Goal: Task Accomplishment & Management: Manage account settings

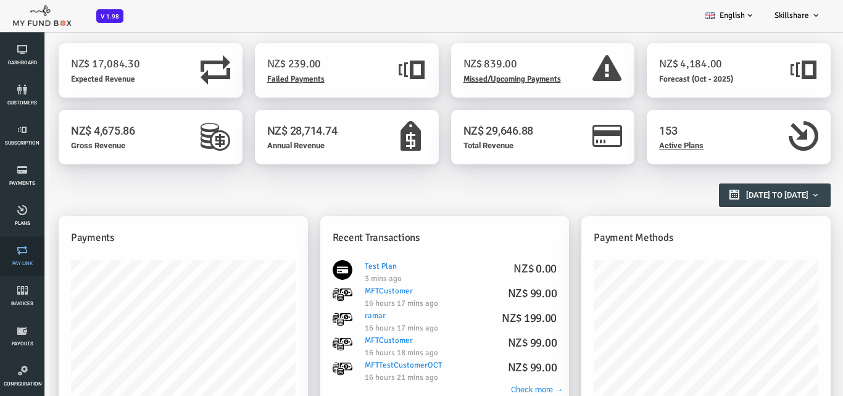
click at [26, 248] on icon at bounding box center [22, 250] width 37 height 10
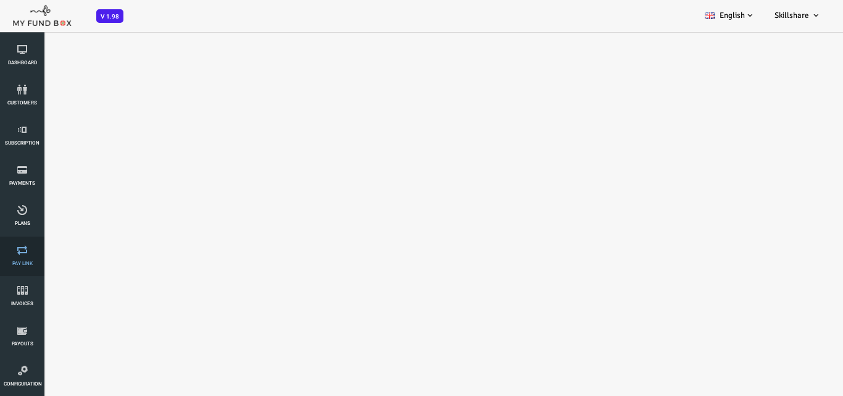
select select "100"
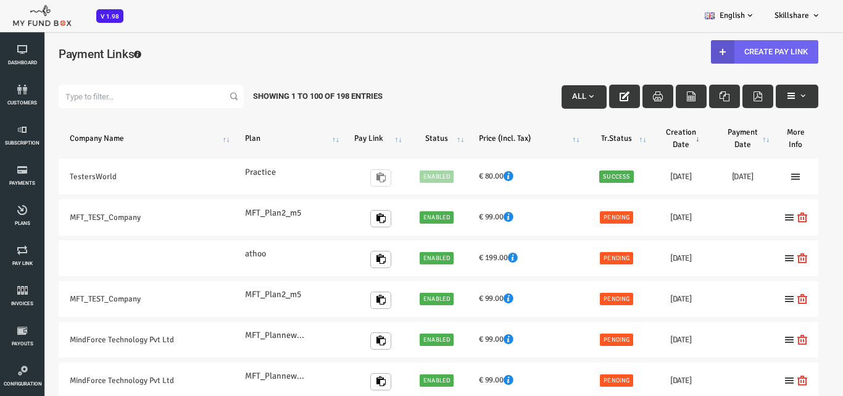
click at [725, 55] on link "Create Pay Link" at bounding box center [730, 51] width 107 height 23
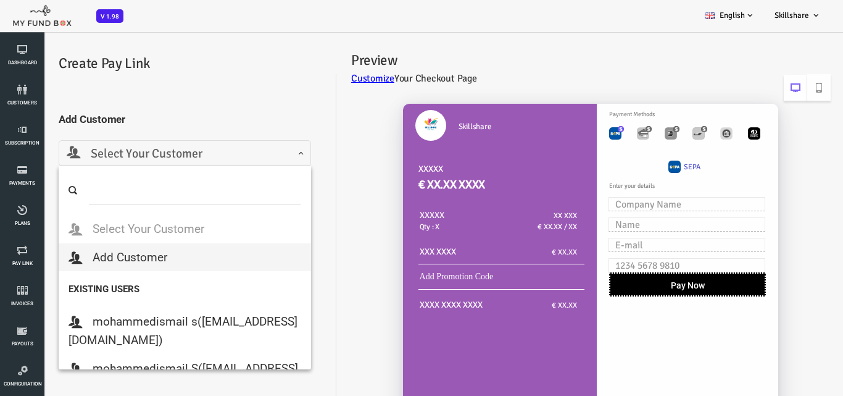
click at [132, 154] on span "Select Your Customer" at bounding box center [151, 153] width 236 height 19
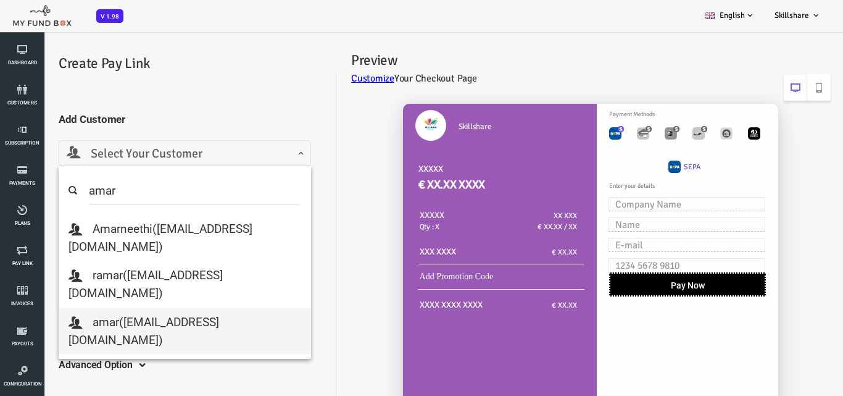
type input "amar"
select select "[EMAIL_ADDRESS][DOMAIN_NAME]"
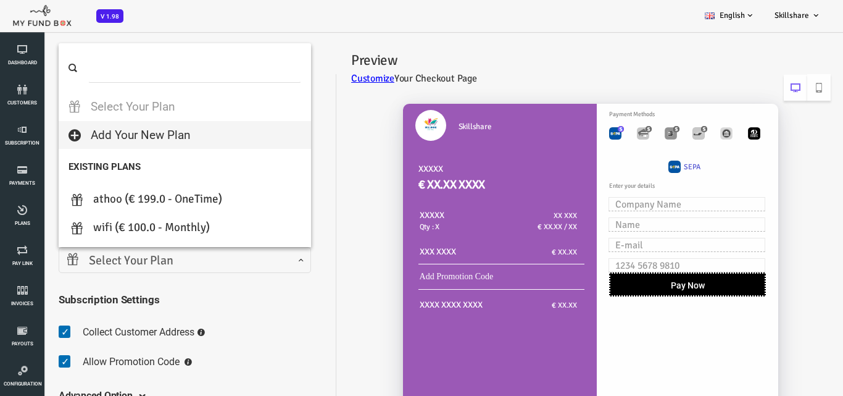
click at [196, 263] on span "Select Your Plan" at bounding box center [151, 260] width 236 height 19
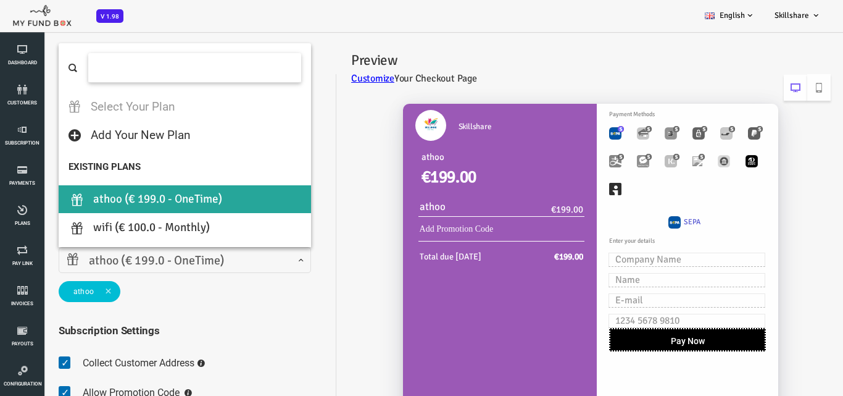
click at [180, 259] on span "athoo (€ 199.0 - OneTime)" at bounding box center [151, 260] width 236 height 19
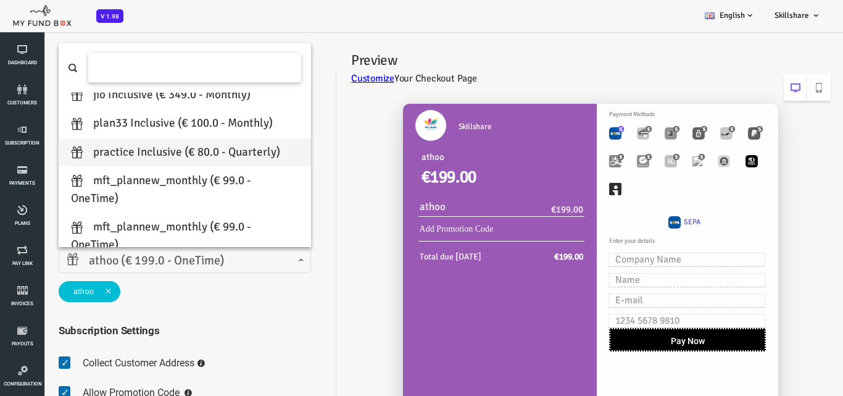
scroll to position [247, 0]
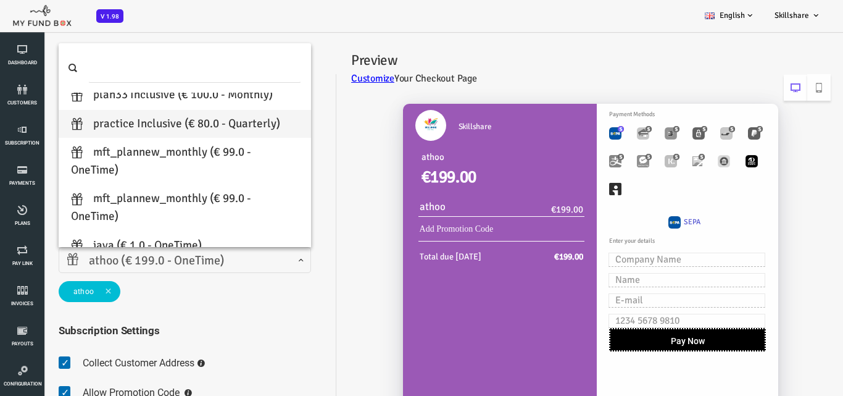
select select "Practice"
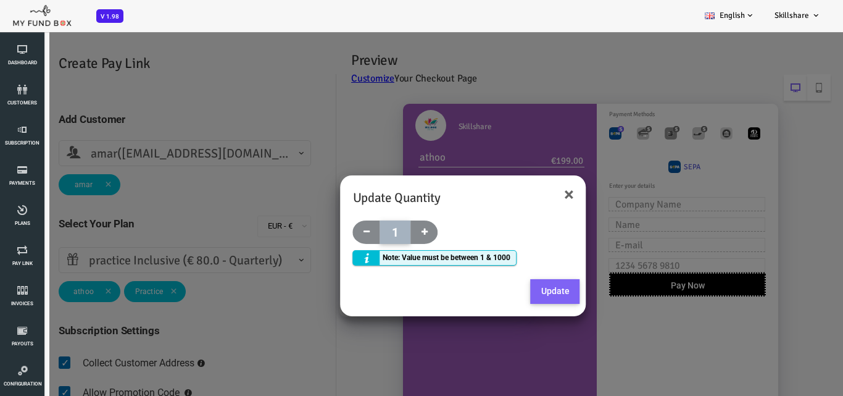
click at [512, 286] on button "Update" at bounding box center [521, 291] width 49 height 25
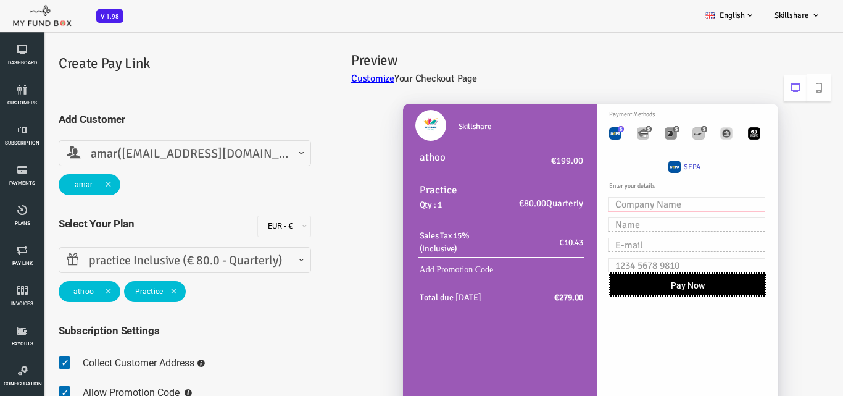
click at [615, 203] on input "text" at bounding box center [653, 204] width 157 height 14
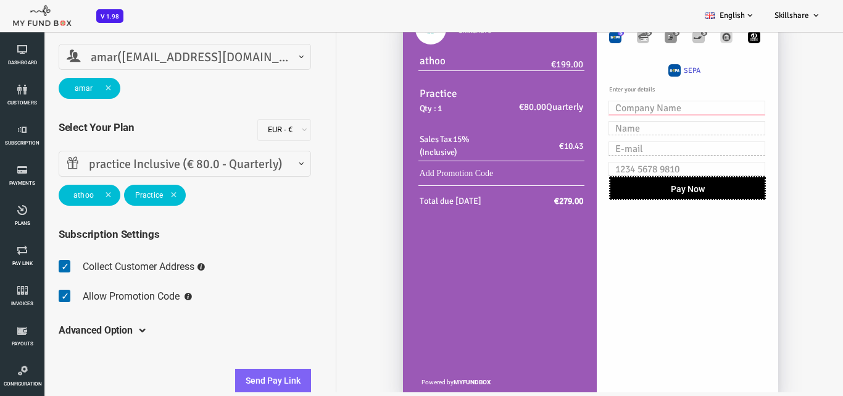
scroll to position [106, 0]
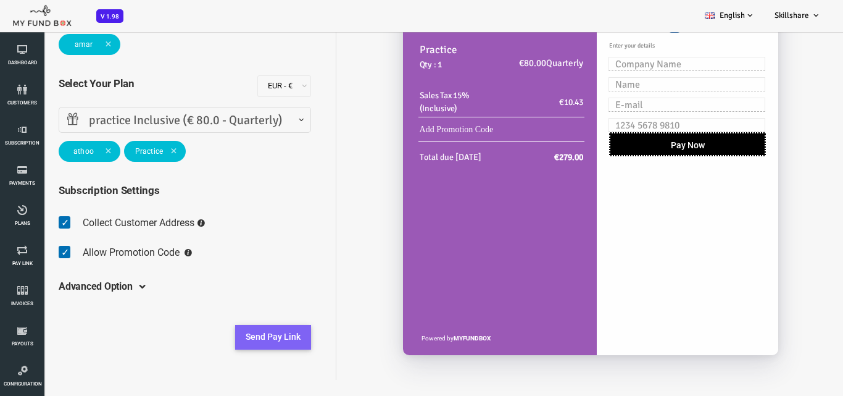
click at [230, 333] on button "Send Pay Link" at bounding box center [239, 337] width 76 height 25
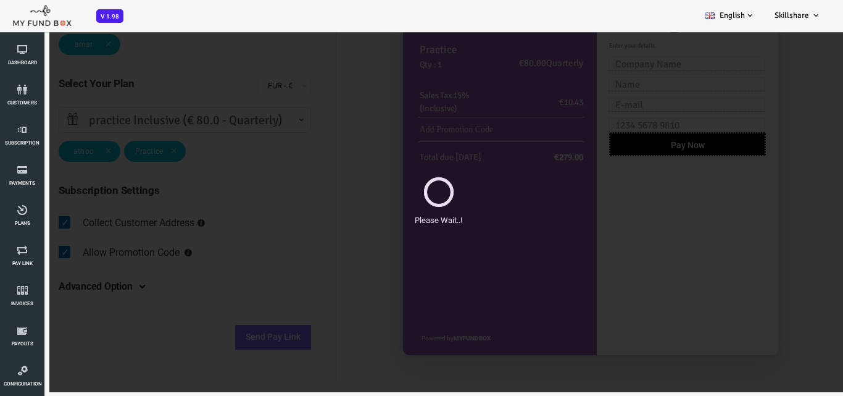
scroll to position [0, 0]
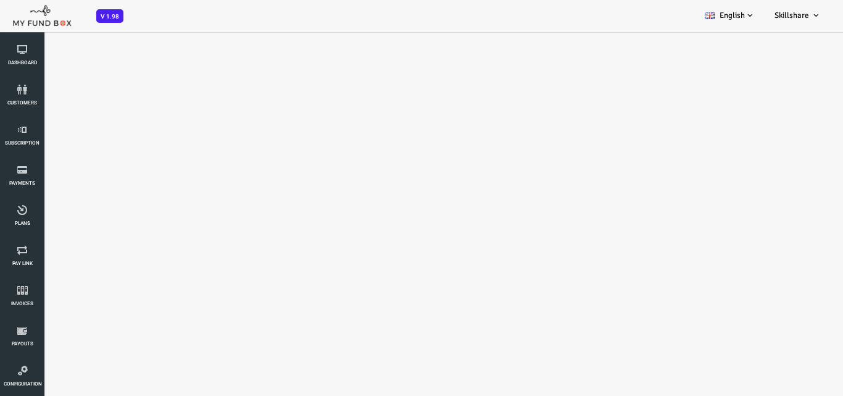
select select "100"
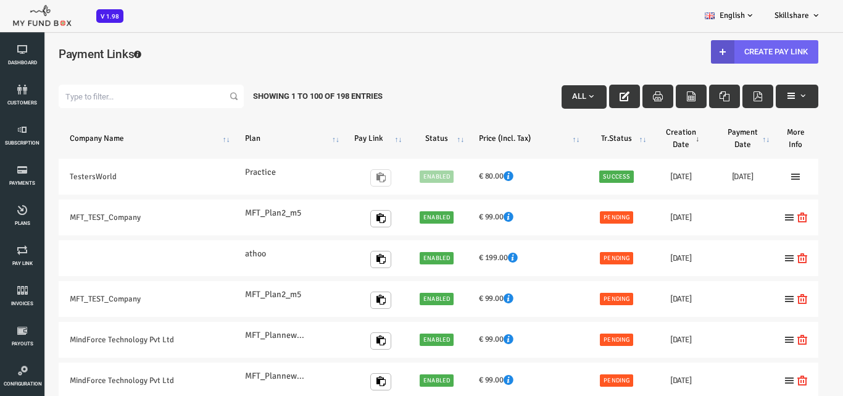
click at [718, 52] on link "Create Pay Link" at bounding box center [730, 51] width 107 height 23
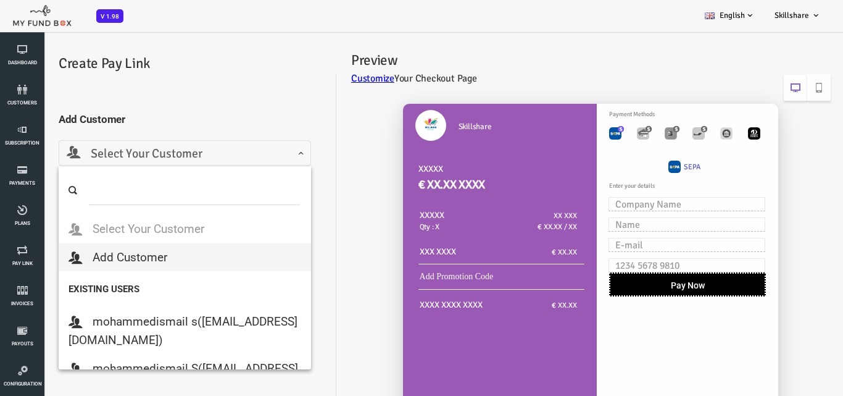
click at [200, 143] on span "Select Your Customer" at bounding box center [151, 153] width 252 height 26
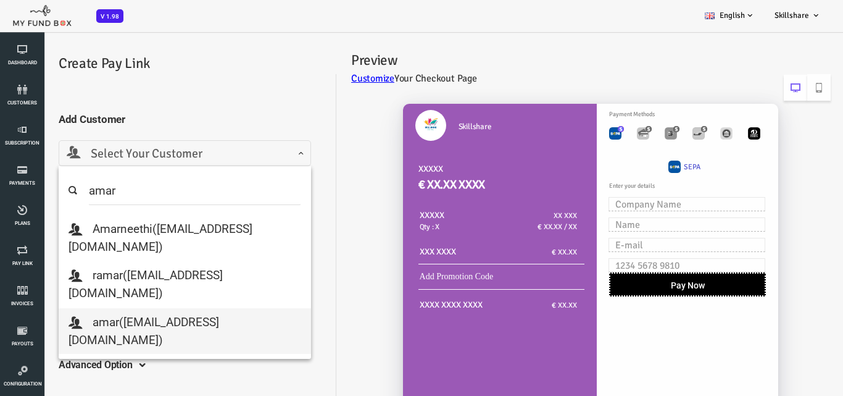
type input "amar"
select select "[EMAIL_ADDRESS][DOMAIN_NAME]"
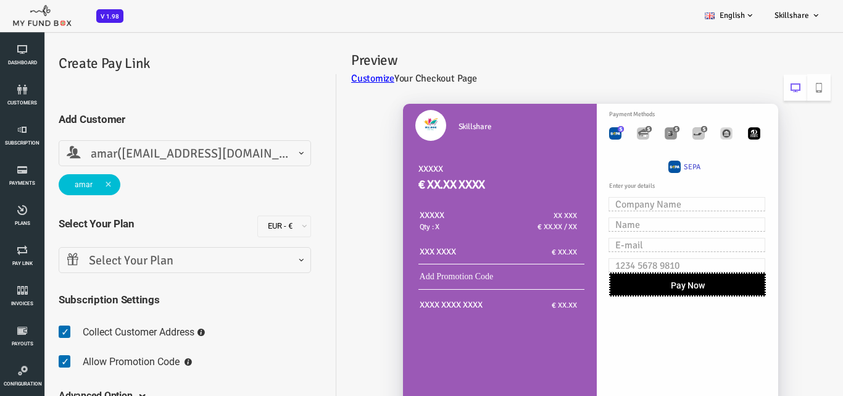
click at [169, 256] on span "Select Your Plan" at bounding box center [151, 260] width 236 height 19
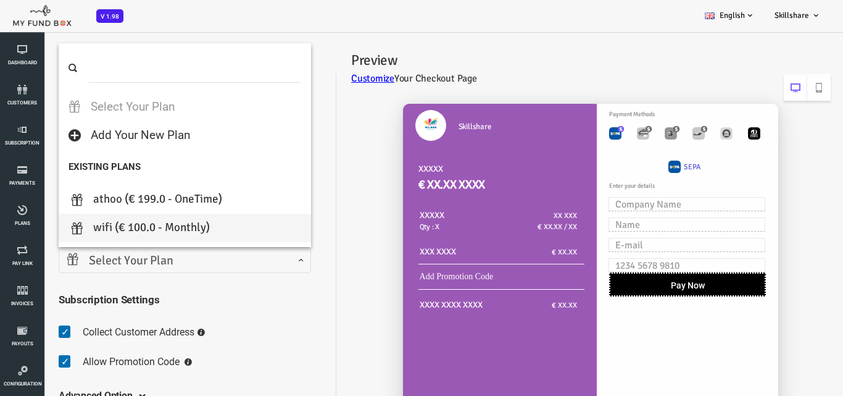
scroll to position [62, 0]
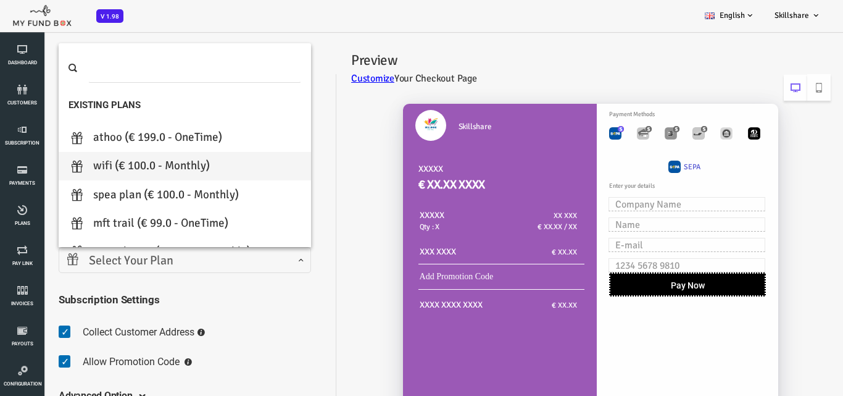
select select "wifi"
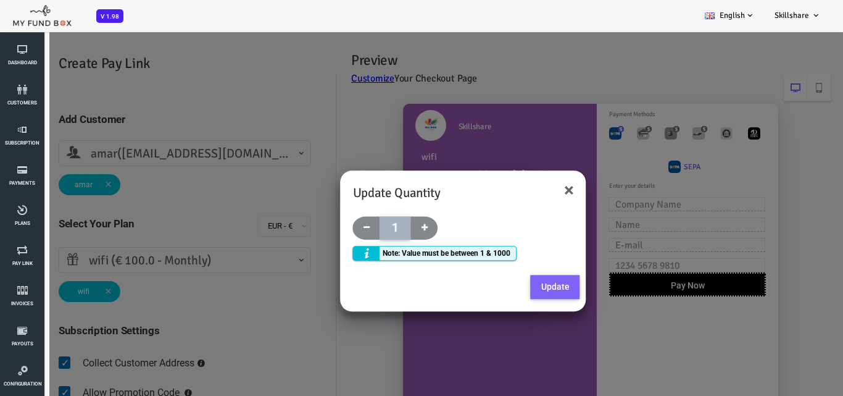
click at [519, 280] on button "Update" at bounding box center [521, 287] width 49 height 25
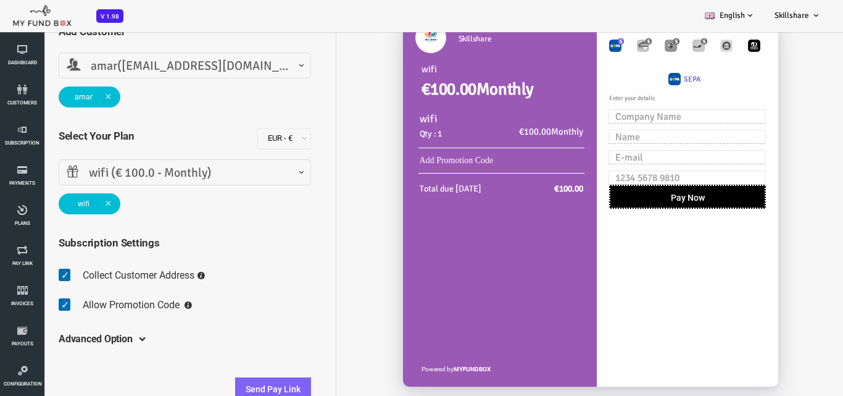
scroll to position [35, 0]
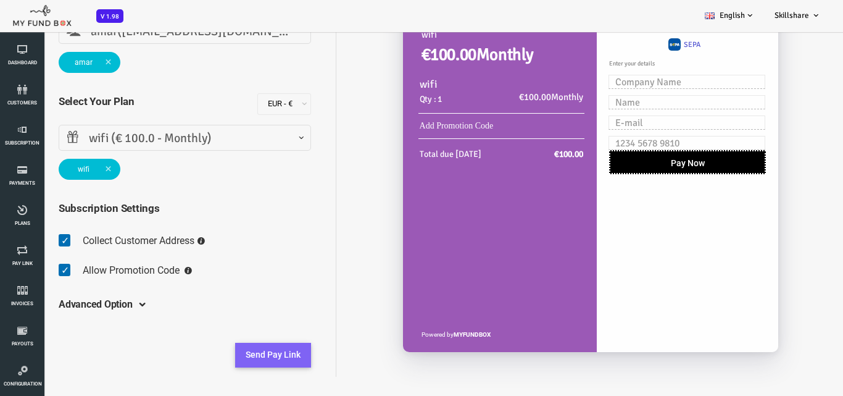
click at [235, 351] on button "Send Pay Link" at bounding box center [239, 355] width 76 height 25
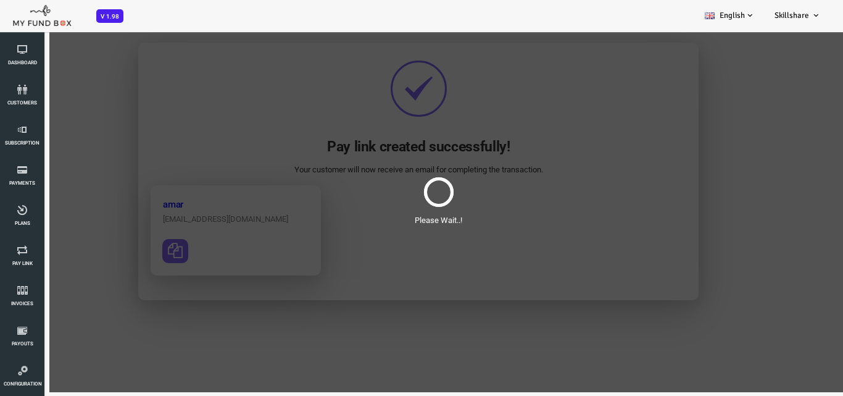
scroll to position [0, 0]
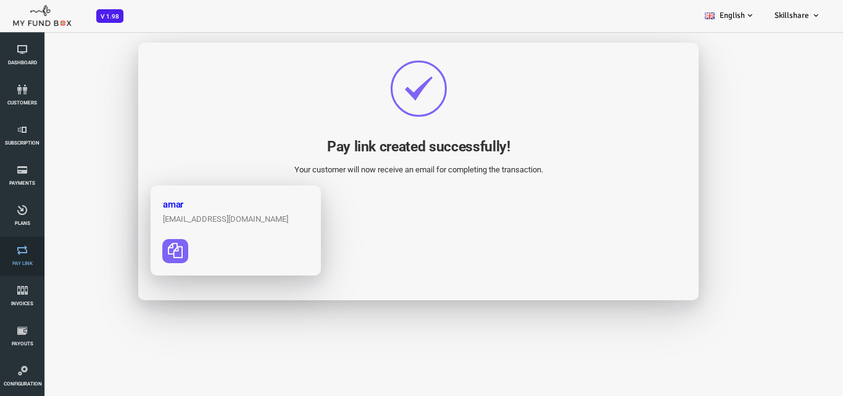
click at [23, 243] on link "Pay Link" at bounding box center [22, 256] width 37 height 40
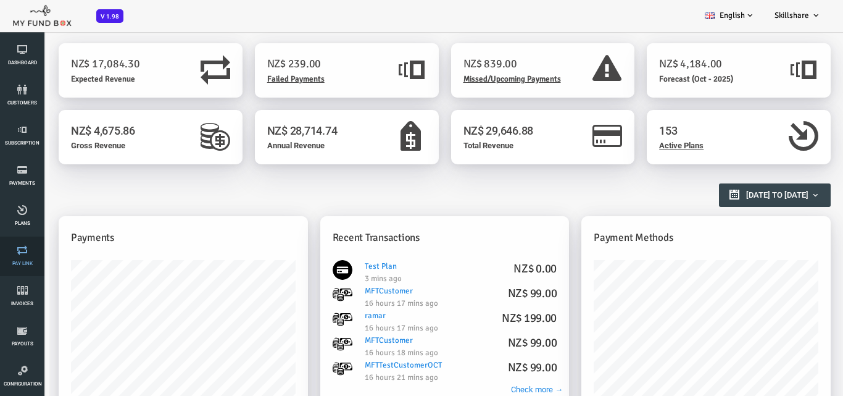
click at [14, 257] on link "Pay Link" at bounding box center [22, 256] width 37 height 40
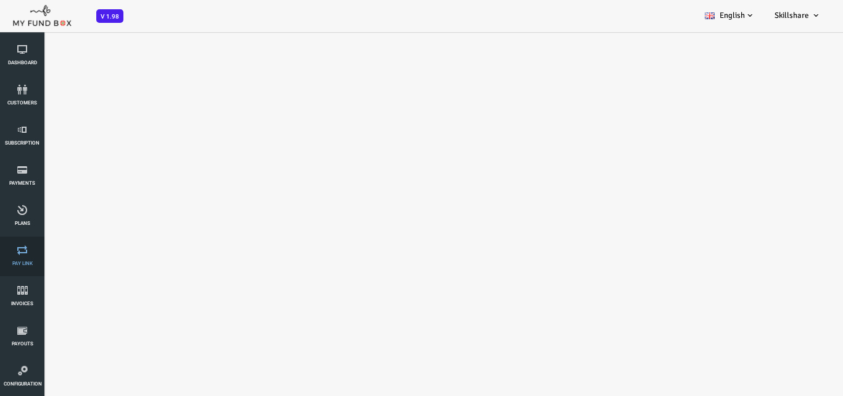
select select "100"
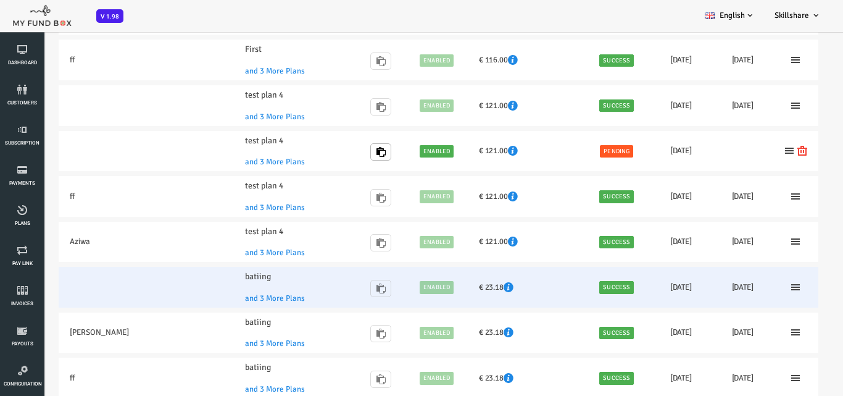
scroll to position [3952, 0]
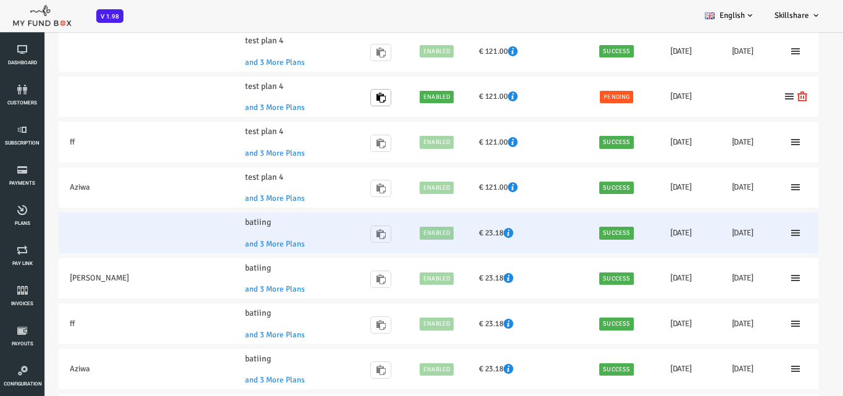
drag, startPoint x: 294, startPoint y: 227, endPoint x: 296, endPoint y: 249, distance: 21.6
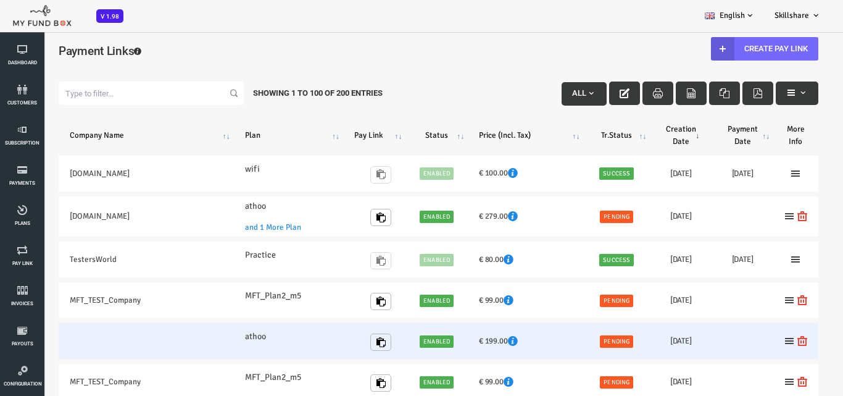
scroll to position [0, 0]
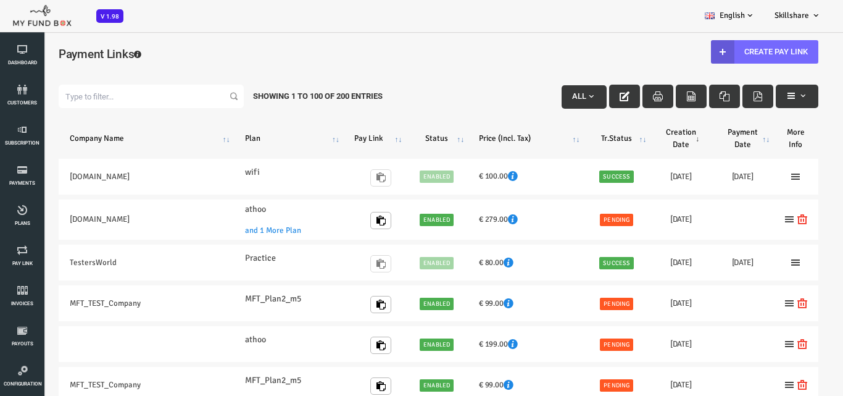
click at [477, 43] on div "Payment Links Create Pay Link" at bounding box center [404, 60] width 785 height 46
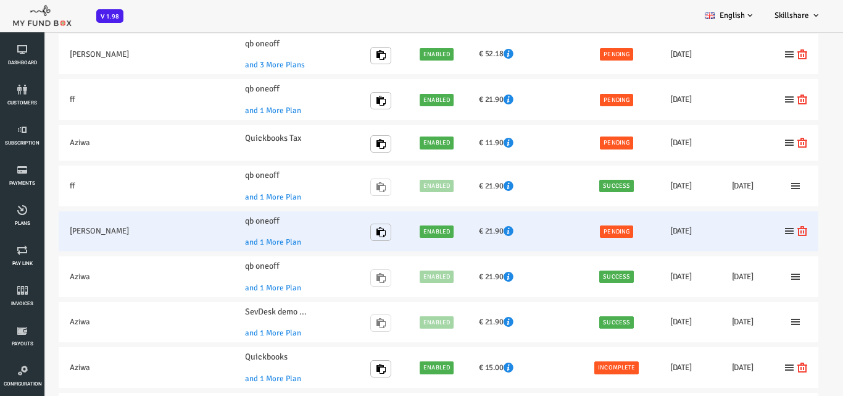
scroll to position [2593, 0]
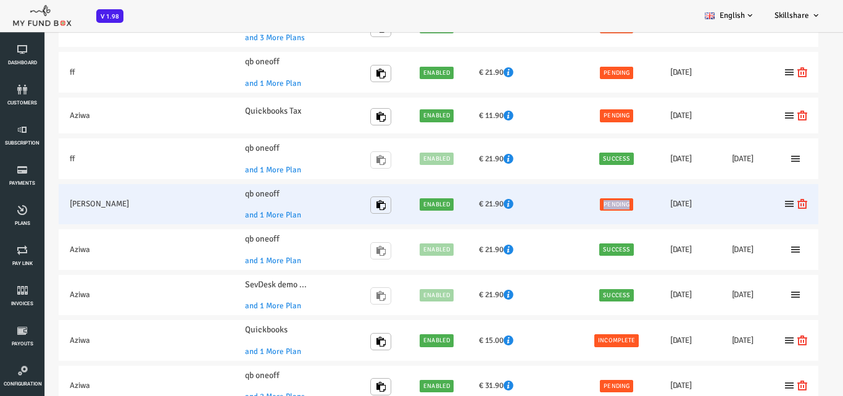
drag, startPoint x: 568, startPoint y: 203, endPoint x: 594, endPoint y: 204, distance: 26.0
click at [594, 204] on span "Pending" at bounding box center [582, 204] width 33 height 12
click at [595, 204] on span "Pending" at bounding box center [582, 204] width 33 height 12
drag, startPoint x: 569, startPoint y: 204, endPoint x: 599, endPoint y: 203, distance: 30.3
click at [599, 203] on td "Pending" at bounding box center [582, 204] width 67 height 41
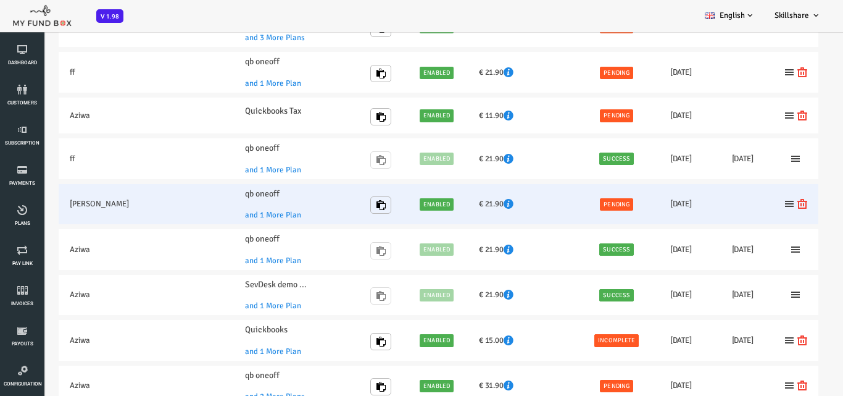
click at [599, 203] on td "Pending" at bounding box center [582, 204] width 67 height 41
drag, startPoint x: 569, startPoint y: 203, endPoint x: 596, endPoint y: 199, distance: 27.5
click at [596, 199] on span "Pending" at bounding box center [582, 204] width 33 height 12
click at [607, 201] on td "Pending" at bounding box center [582, 204] width 67 height 41
click at [396, 208] on link "Enabled" at bounding box center [403, 204] width 34 height 12
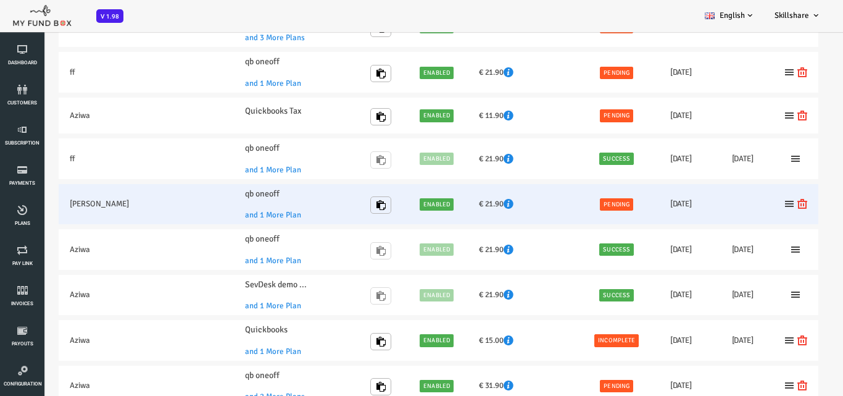
drag, startPoint x: 390, startPoint y: 202, endPoint x: 436, endPoint y: 204, distance: 47.0
click at [436, 204] on tr "[PERSON_NAME] qb oneoff and 1 More Plan [URL][DOMAIN_NAME] Enabled € 21.90 Pend…" at bounding box center [405, 204] width 760 height 41
click at [443, 204] on td "€ 21.90" at bounding box center [491, 204] width 115 height 41
drag, startPoint x: 568, startPoint y: 203, endPoint x: 585, endPoint y: 203, distance: 17.3
click at [585, 203] on span "Pending" at bounding box center [582, 204] width 33 height 12
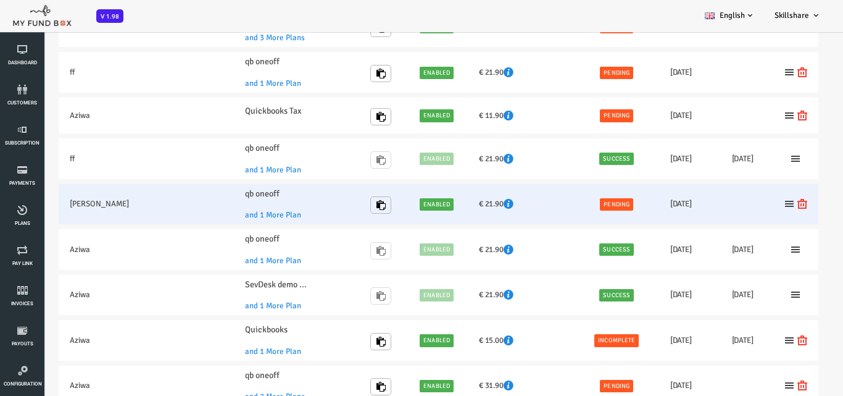
click at [591, 203] on span "Pending" at bounding box center [582, 204] width 33 height 12
drag, startPoint x: 593, startPoint y: 203, endPoint x: 569, endPoint y: 209, distance: 24.1
click at [569, 209] on span "Pending" at bounding box center [582, 204] width 33 height 12
click at [568, 205] on span "Pending" at bounding box center [582, 204] width 33 height 12
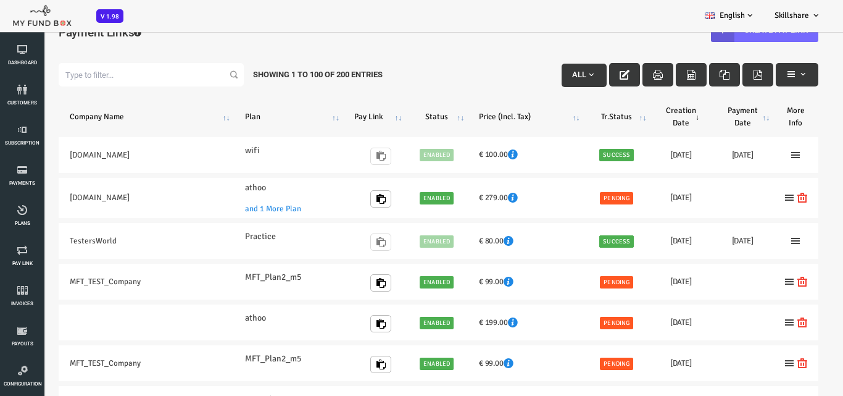
scroll to position [0, 0]
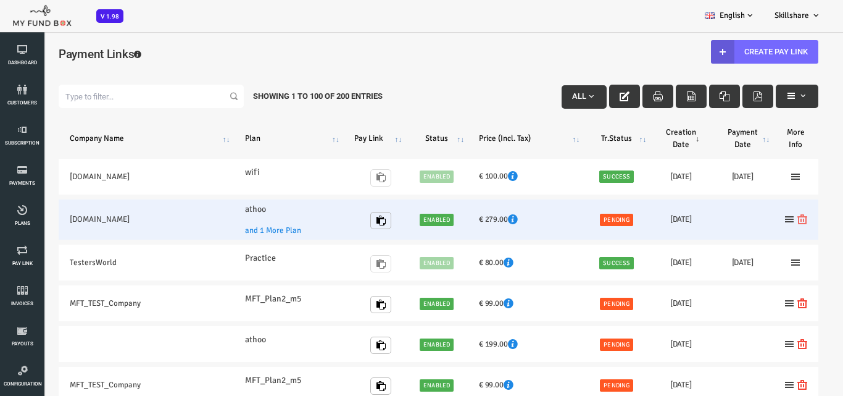
click at [768, 217] on td at bounding box center [762, 219] width 45 height 41
click at [773, 223] on icon at bounding box center [769, 219] width 10 height 10
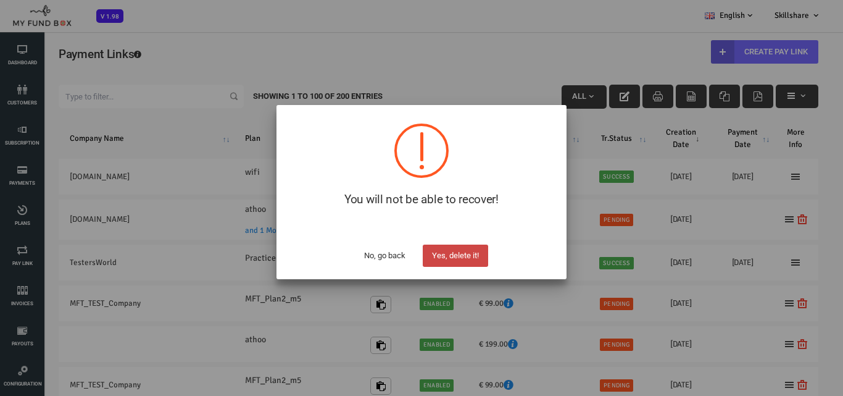
click at [448, 252] on button "Yes, delete it!" at bounding box center [455, 255] width 65 height 22
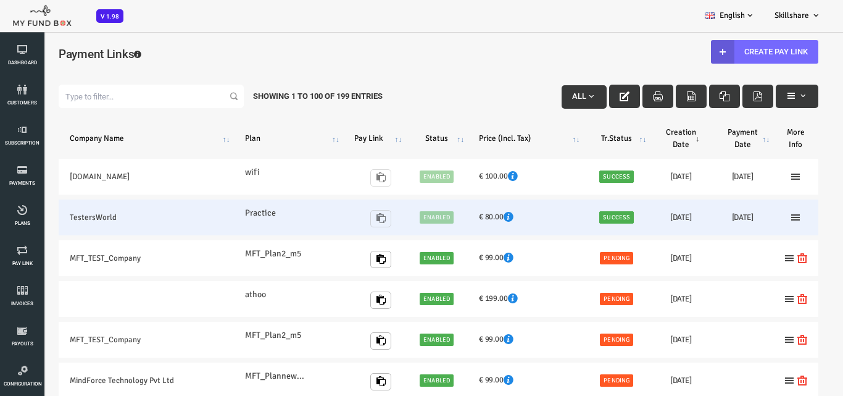
click at [651, 219] on h6 "[DATE]" at bounding box center [647, 217] width 40 height 12
click at [762, 223] on td at bounding box center [762, 217] width 45 height 36
click at [762, 214] on icon at bounding box center [762, 217] width 10 height 10
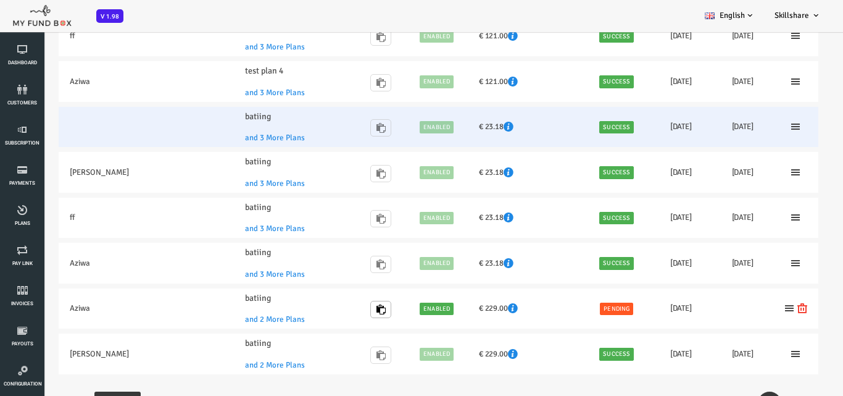
scroll to position [4062, 0]
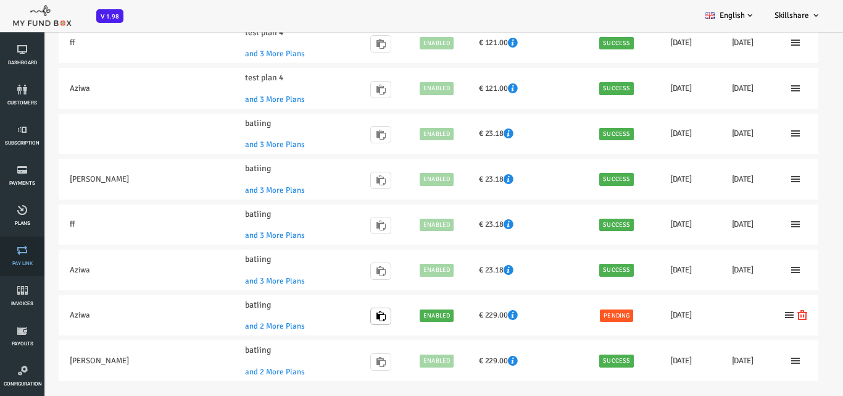
click at [21, 254] on icon at bounding box center [22, 250] width 37 height 10
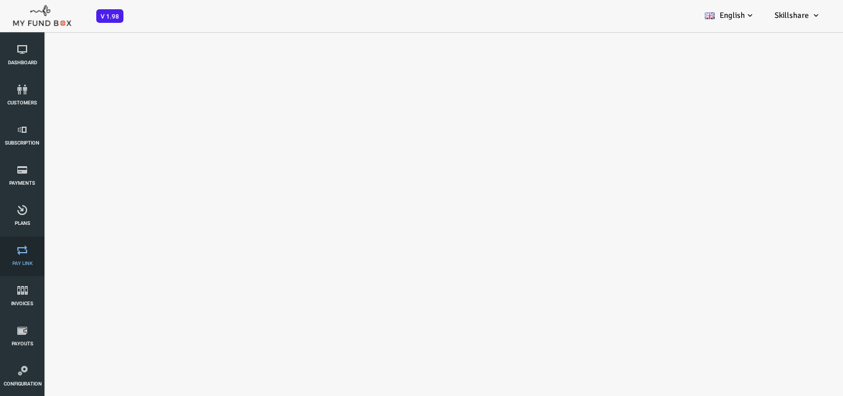
scroll to position [0, 0]
select select "100"
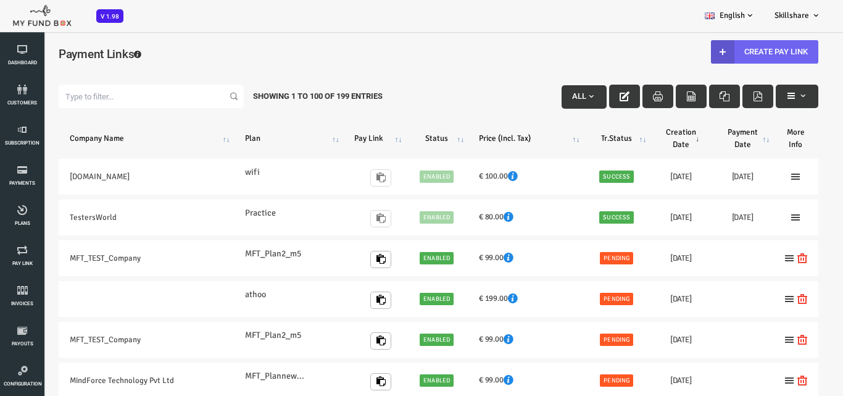
click at [717, 42] on link "Create Pay Link" at bounding box center [730, 51] width 107 height 23
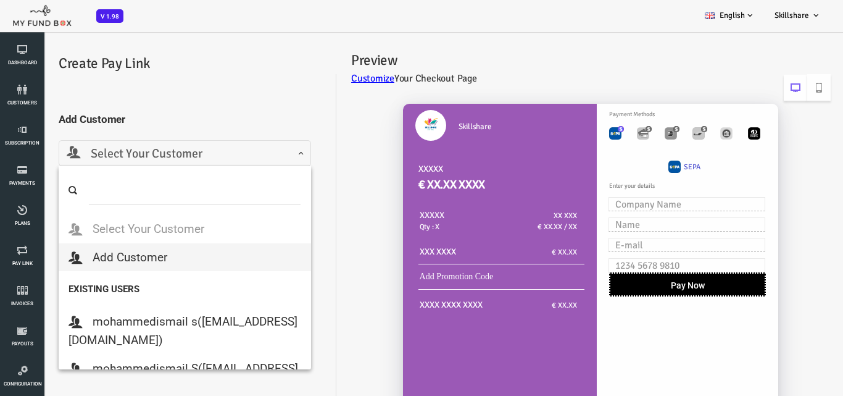
drag, startPoint x: 104, startPoint y: 143, endPoint x: 93, endPoint y: 140, distance: 11.7
click at [101, 143] on span "Select Your Customer" at bounding box center [151, 153] width 252 height 26
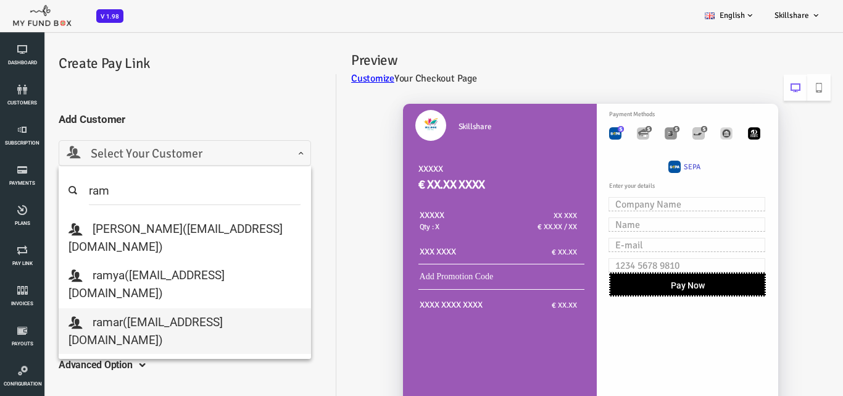
type input "ram"
select select "[EMAIL_ADDRESS][DOMAIN_NAME]"
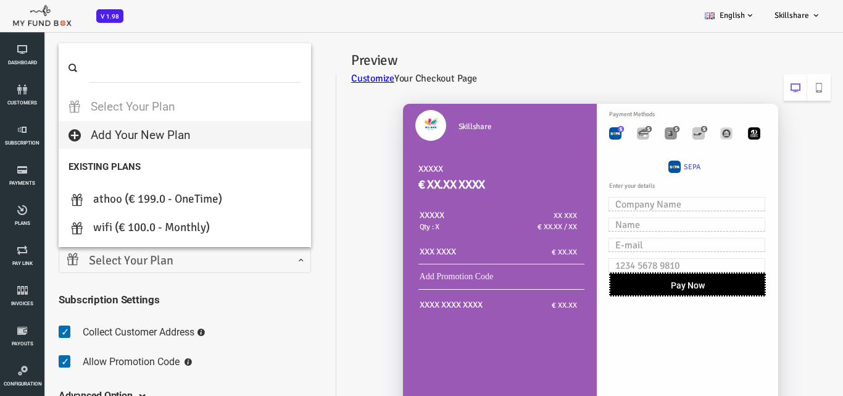
click at [180, 264] on span "Select Your Plan" at bounding box center [151, 260] width 236 height 19
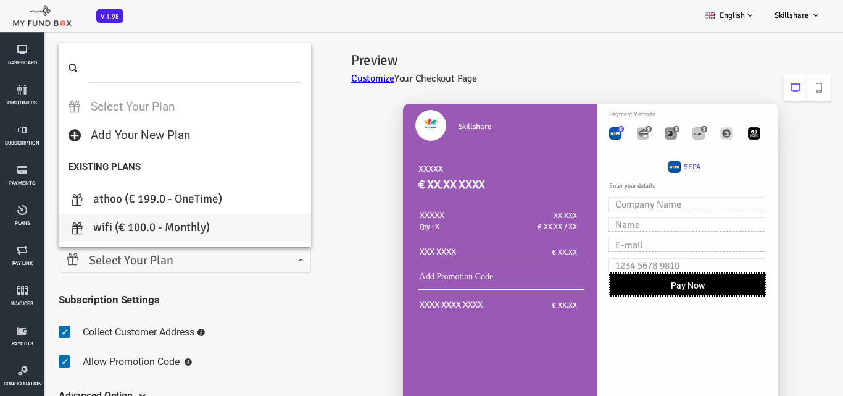
select select "wifi"
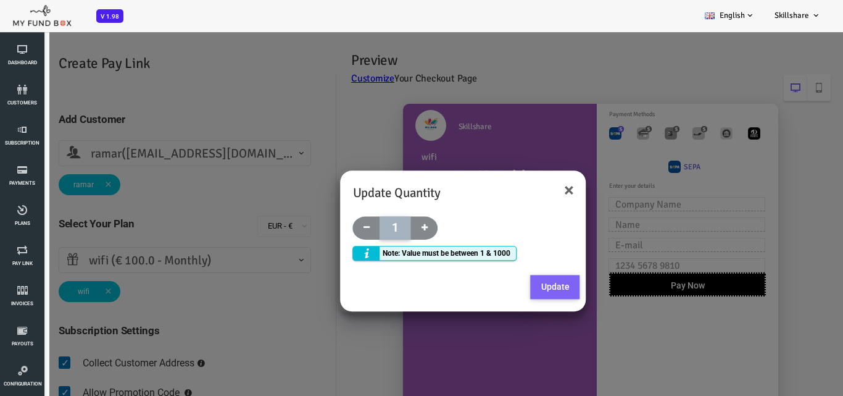
click at [519, 287] on button "Update" at bounding box center [521, 287] width 49 height 25
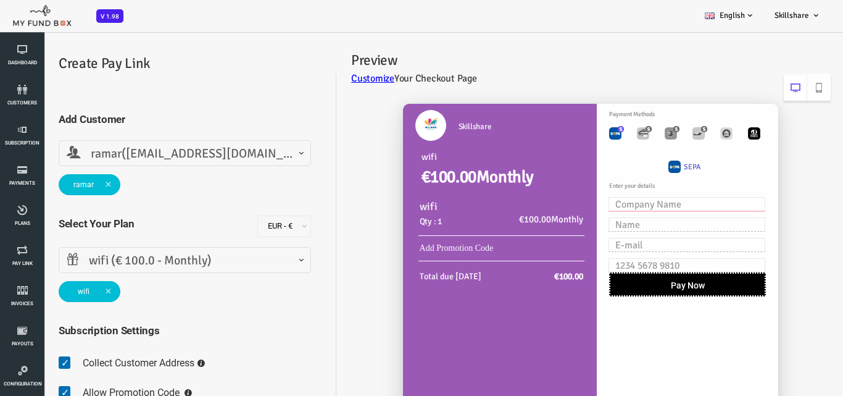
click at [639, 201] on input "text" at bounding box center [653, 204] width 157 height 14
click at [635, 220] on input "text" at bounding box center [653, 224] width 157 height 14
click at [630, 241] on input "text" at bounding box center [653, 245] width 157 height 14
click at [628, 262] on input "text" at bounding box center [653, 265] width 157 height 14
click at [583, 222] on input "text" at bounding box center [653, 224] width 157 height 14
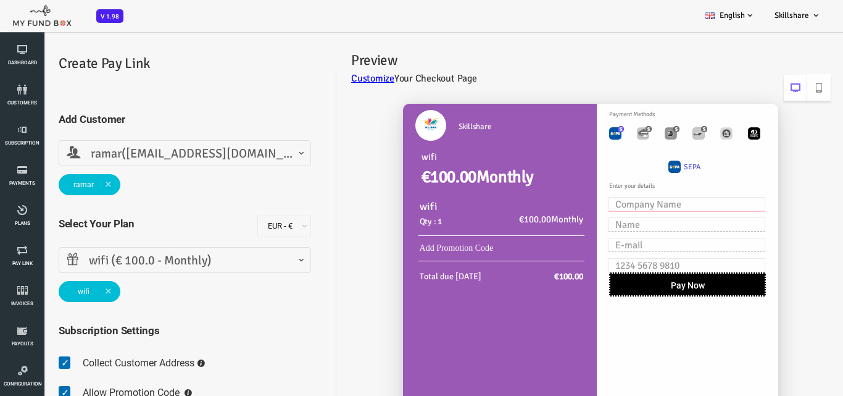
click at [595, 199] on input "text" at bounding box center [653, 204] width 157 height 14
click at [305, 267] on div "Skillshare wifi €100.00 Monthly wifi Qty : 1 €100.00 Monthly Add Promotion Code…" at bounding box center [549, 294] width 494 height 407
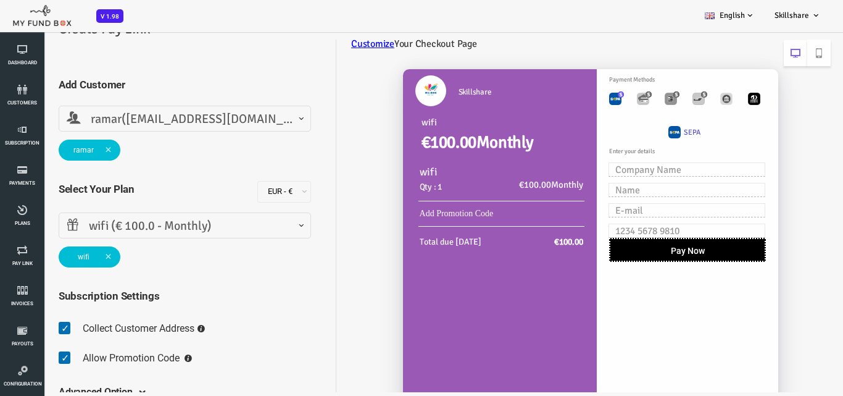
drag, startPoint x: 317, startPoint y: 312, endPoint x: 328, endPoint y: 327, distance: 18.9
click at [328, 327] on div "Skillshare wifi €100.00 Monthly wifi Qty : 1 €100.00 Monthly Add Promotion Code…" at bounding box center [549, 260] width 494 height 407
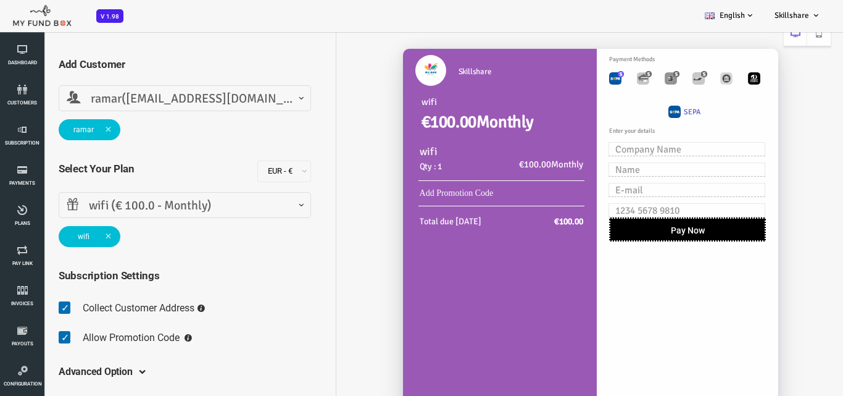
scroll to position [26, 0]
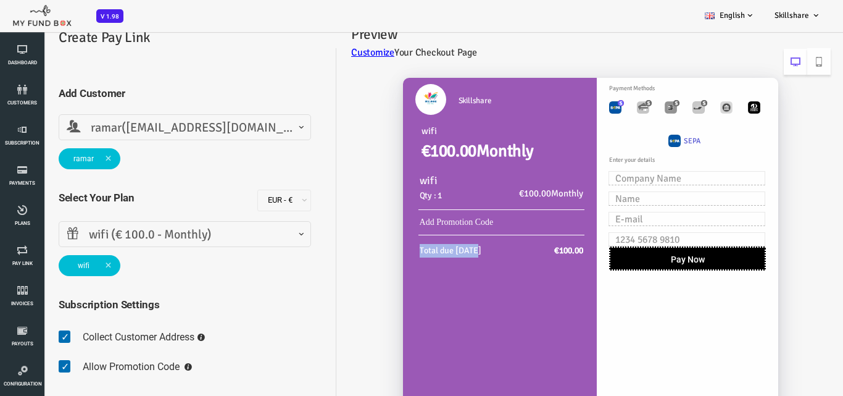
drag, startPoint x: 386, startPoint y: 251, endPoint x: 444, endPoint y: 252, distance: 57.4
click at [444, 252] on div "Total due [DATE]" at bounding box center [422, 251] width 73 height 14
click at [448, 254] on div "Total due [DATE]" at bounding box center [422, 251] width 73 height 14
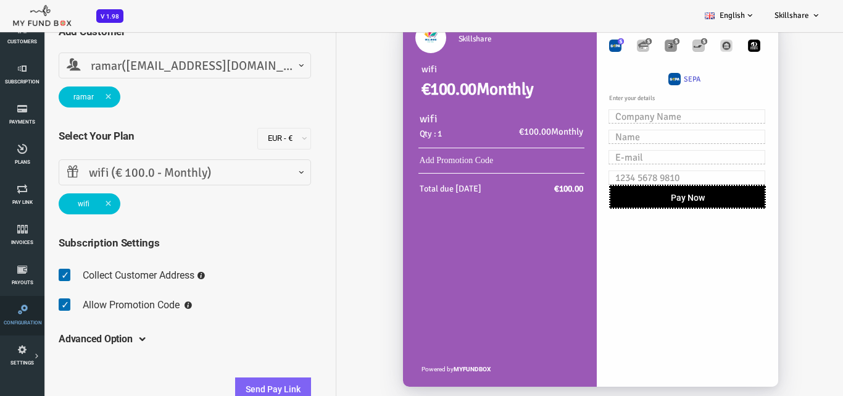
scroll to position [0, 0]
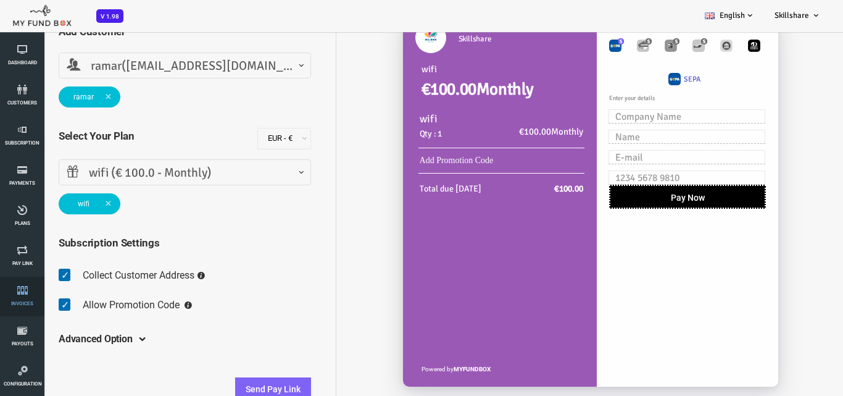
drag, startPoint x: 14, startPoint y: 312, endPoint x: 9, endPoint y: 298, distance: 15.0
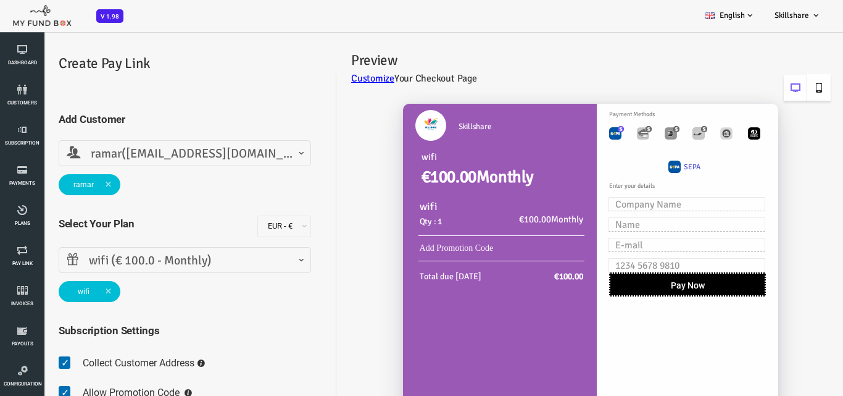
click at [790, 85] on icon at bounding box center [785, 88] width 10 height 10
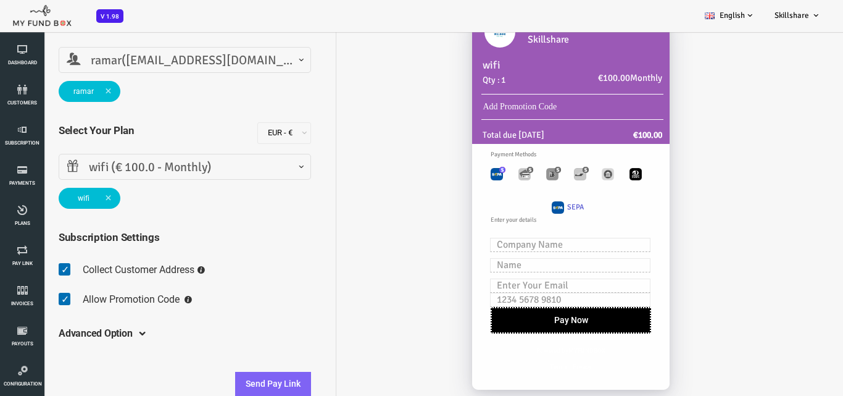
scroll to position [31, 0]
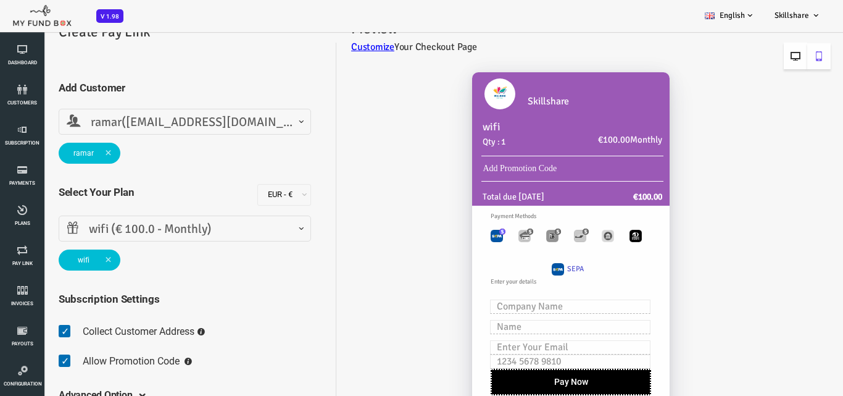
click at [761, 55] on icon at bounding box center [762, 56] width 10 height 10
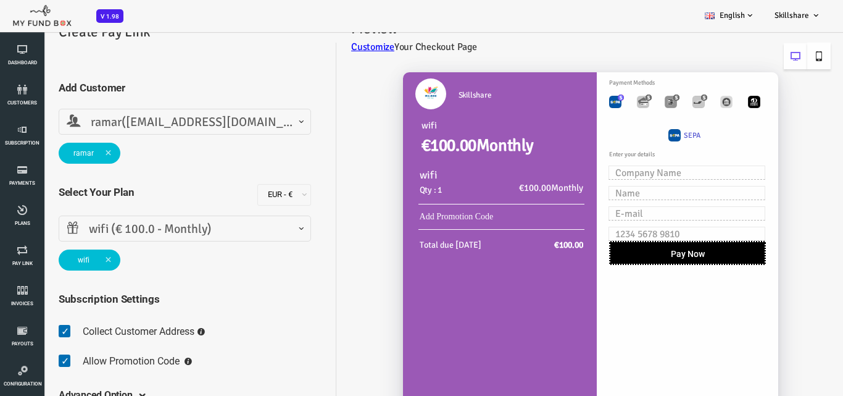
click at [785, 55] on icon at bounding box center [785, 56] width 10 height 10
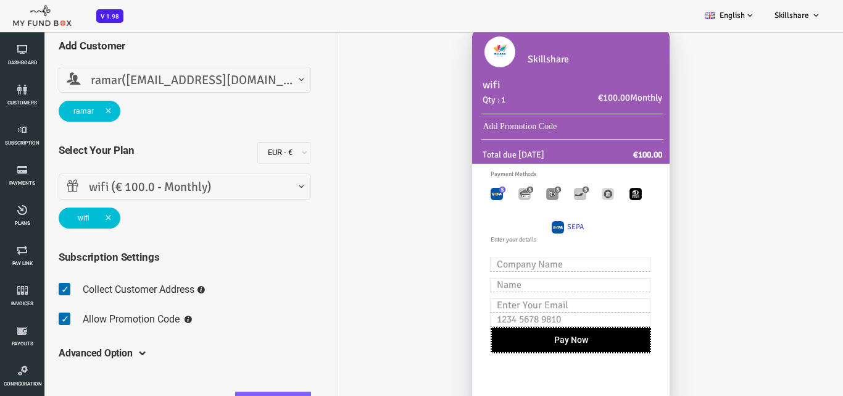
scroll to position [93, 0]
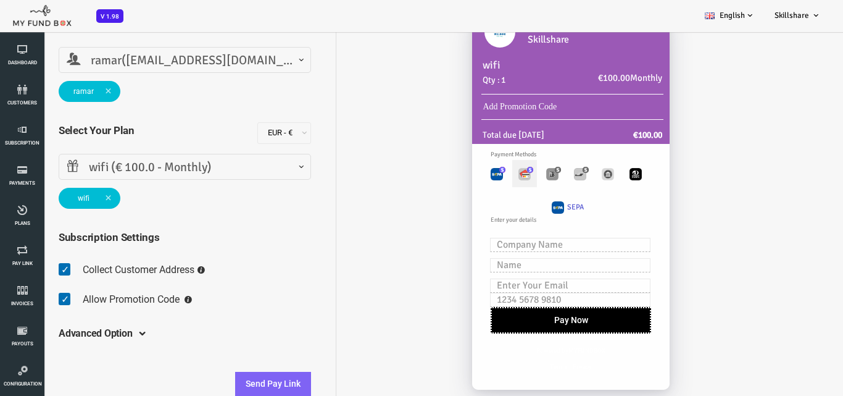
click at [488, 177] on img "Toolbar with button groups" at bounding box center [491, 174] width 12 height 12
radio input "true"
click at [523, 181] on label "Toolbar with button groups" at bounding box center [518, 174] width 25 height 28
radio input "true"
click at [548, 176] on img "Toolbar with button groups" at bounding box center [546, 174] width 12 height 12
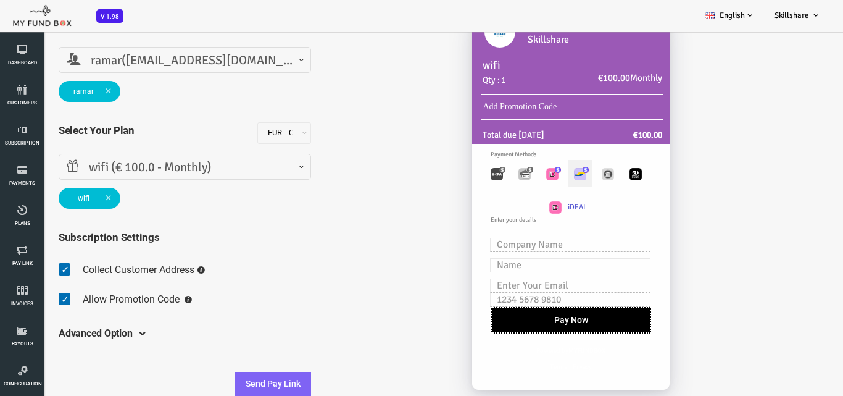
radio input "true"
click at [568, 178] on img "Toolbar with button groups" at bounding box center [574, 174] width 12 height 12
radio input "true"
click at [606, 180] on img "Toolbar with button groups" at bounding box center [602, 174] width 12 height 12
radio input "true"
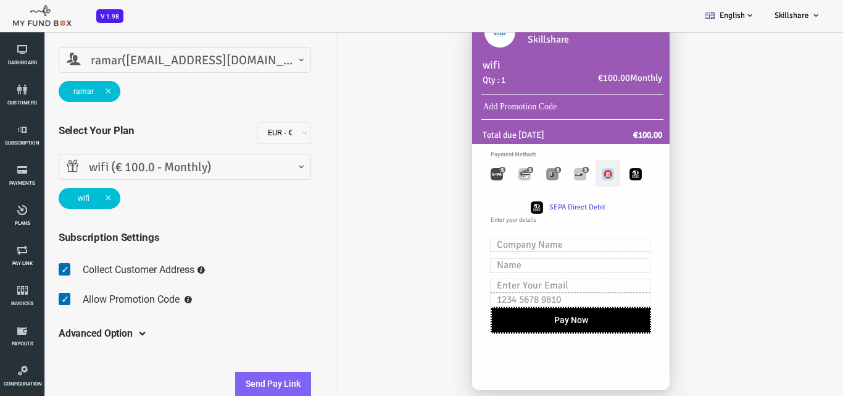
click at [576, 178] on img "Toolbar with button groups" at bounding box center [574, 174] width 12 height 12
radio input "true"
click at [550, 178] on img "Toolbar with button groups" at bounding box center [546, 174] width 12 height 12
radio input "true"
click at [506, 173] on div "Toolbar with button groups" at bounding box center [540, 174] width 184 height 28
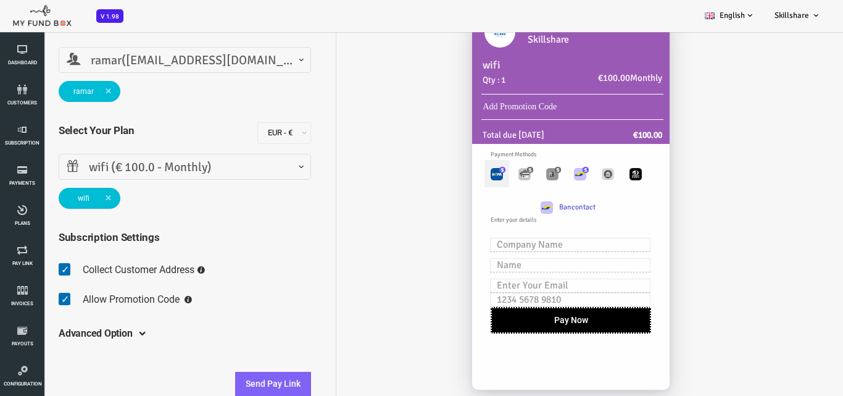
click at [472, 173] on label "Toolbar with button groups" at bounding box center [463, 174] width 25 height 28
radio input "true"
click at [496, 174] on img "Toolbar with button groups" at bounding box center [491, 174] width 12 height 12
radio input "true"
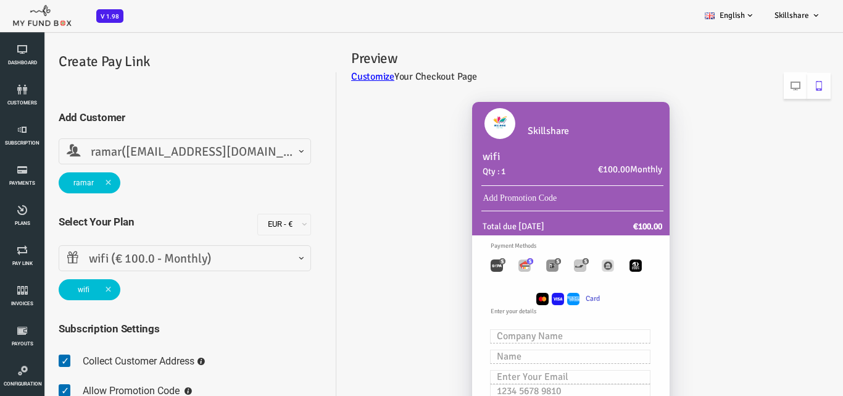
scroll to position [0, 0]
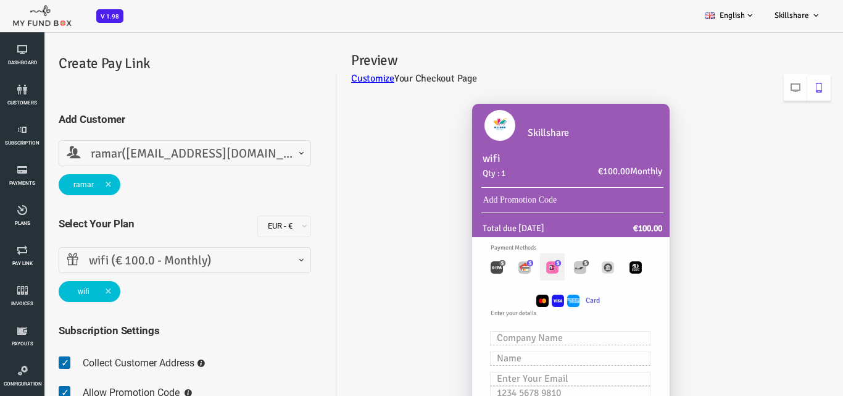
click at [519, 273] on img "Toolbar with button groups" at bounding box center [518, 267] width 12 height 12
radio input "true"
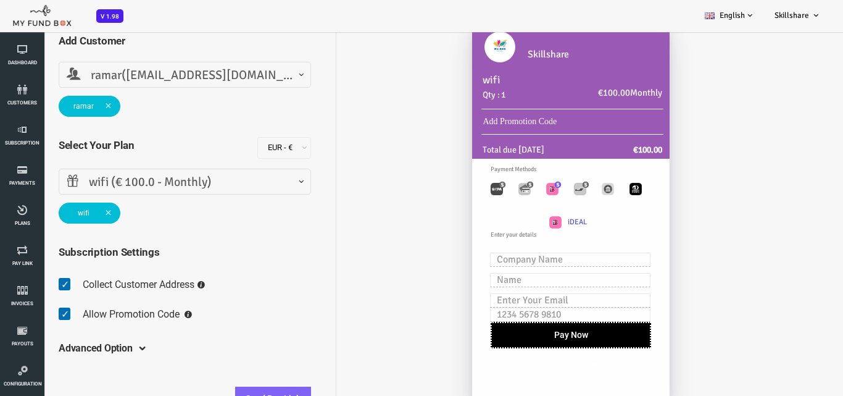
scroll to position [93, 0]
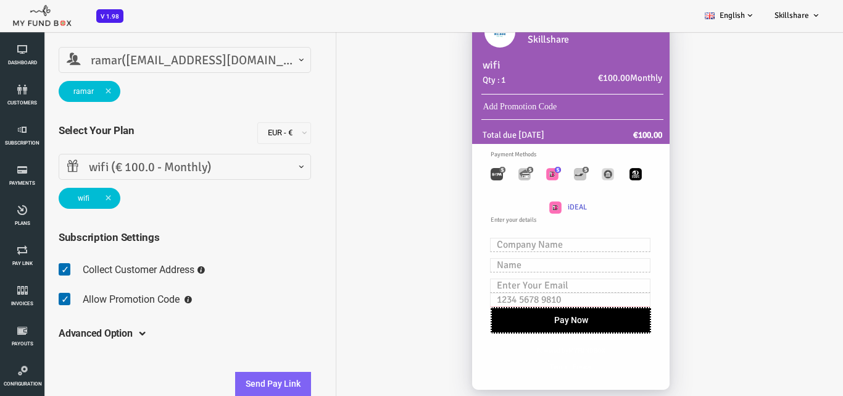
drag, startPoint x: 506, startPoint y: 299, endPoint x: 491, endPoint y: 304, distance: 15.6
click at [491, 304] on input "text" at bounding box center [536, 300] width 161 height 14
drag, startPoint x: 462, startPoint y: 284, endPoint x: 520, endPoint y: 285, distance: 58.0
click at [520, 285] on input "text" at bounding box center [536, 285] width 161 height 14
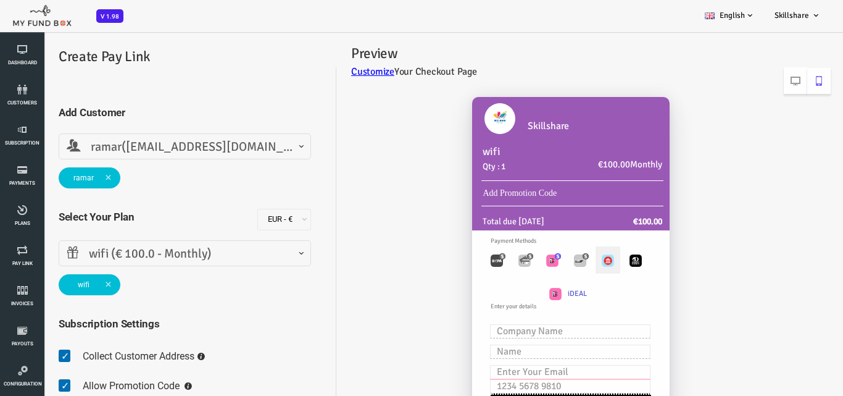
scroll to position [0, 0]
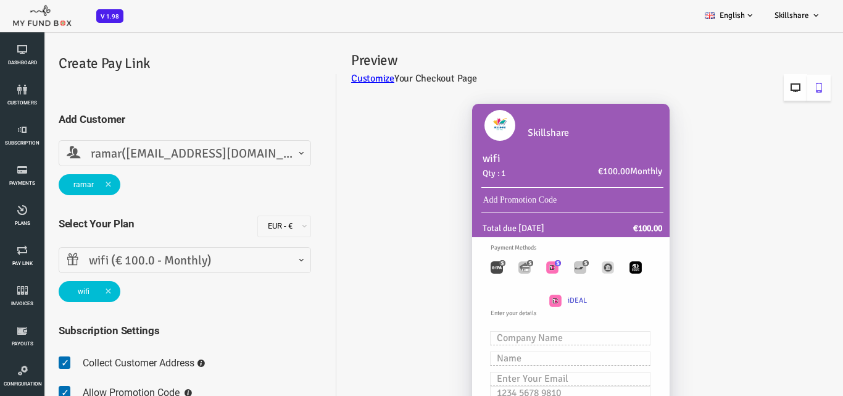
click at [764, 87] on icon at bounding box center [762, 88] width 10 height 10
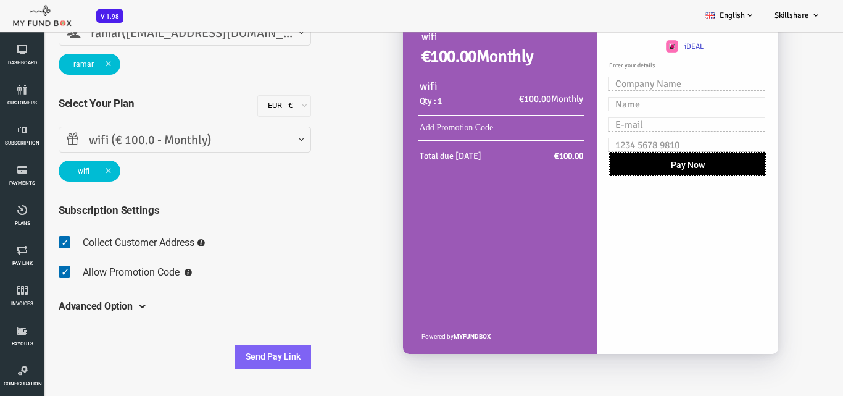
scroll to position [88, 0]
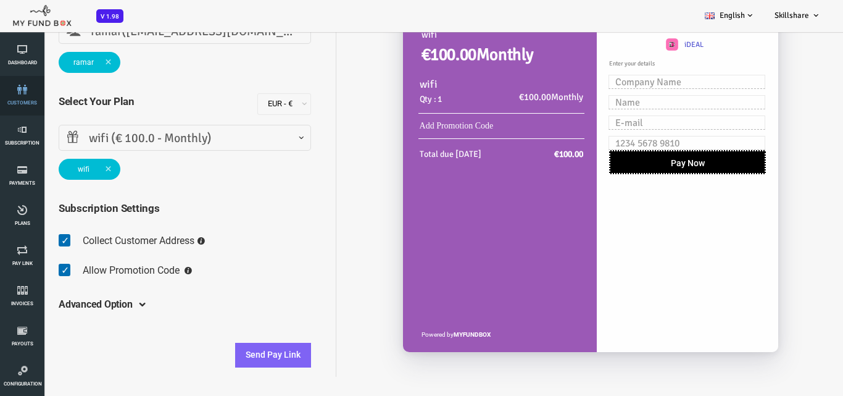
click at [26, 94] on icon at bounding box center [22, 90] width 37 height 10
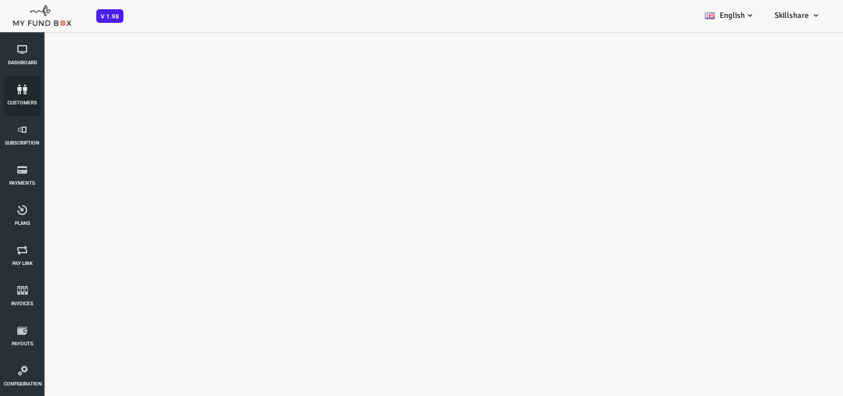
select select "100"
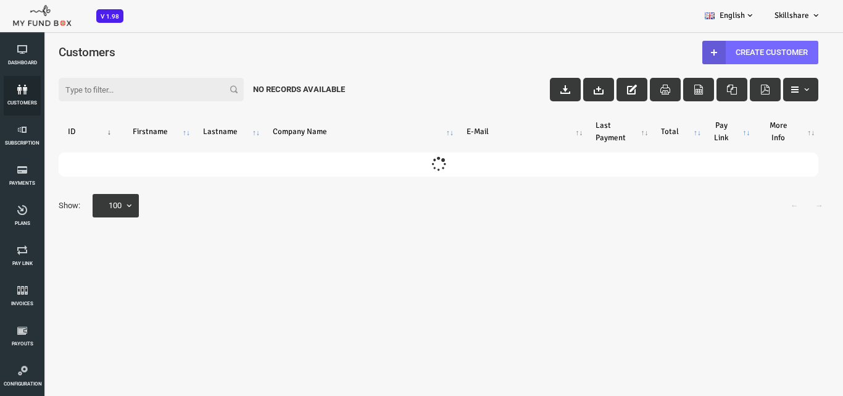
scroll to position [0, 0]
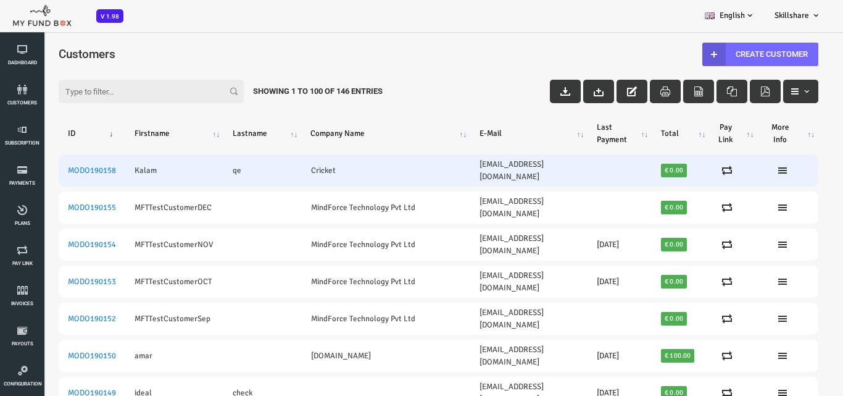
click at [107, 166] on td "Kalam" at bounding box center [140, 170] width 98 height 32
click at [746, 165] on icon at bounding box center [749, 170] width 10 height 10
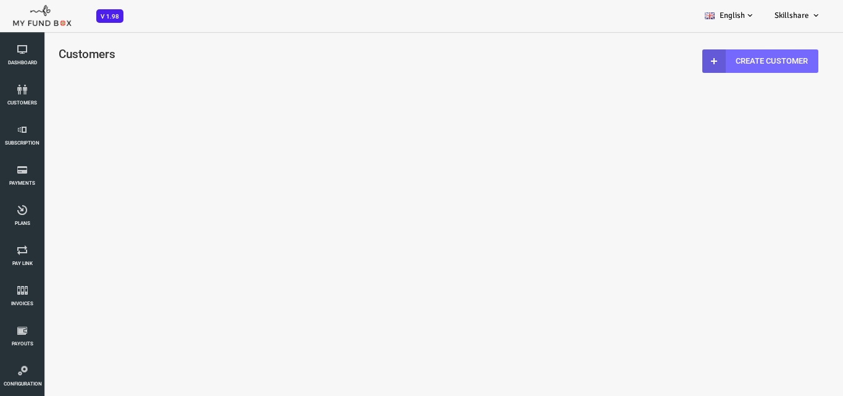
select select "100"
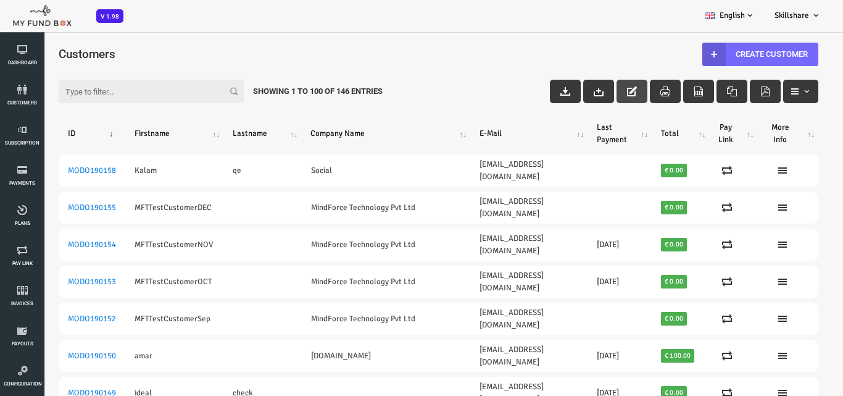
click at [596, 86] on button "button" at bounding box center [598, 91] width 31 height 23
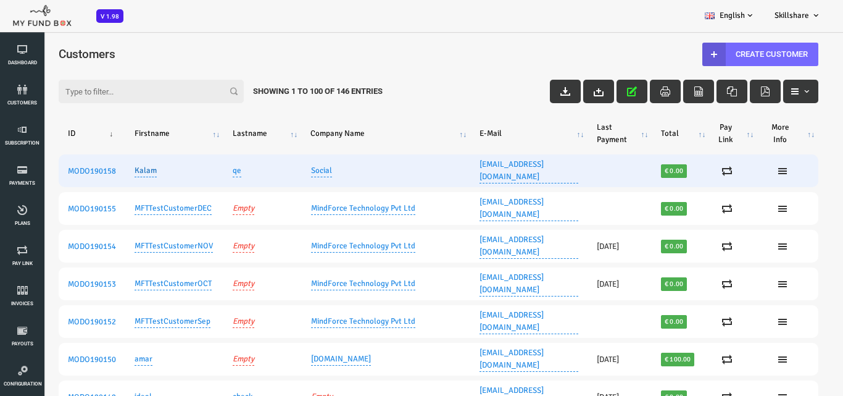
click at [109, 165] on link "Kalam" at bounding box center [112, 170] width 22 height 13
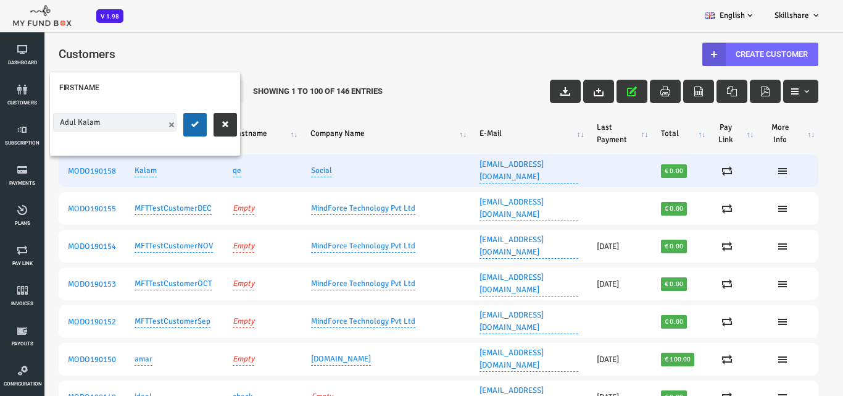
type input "Adul Kalam"
click at [173, 129] on div at bounding box center [176, 124] width 54 height 23
click at [169, 129] on button "submit" at bounding box center [160, 124] width 23 height 23
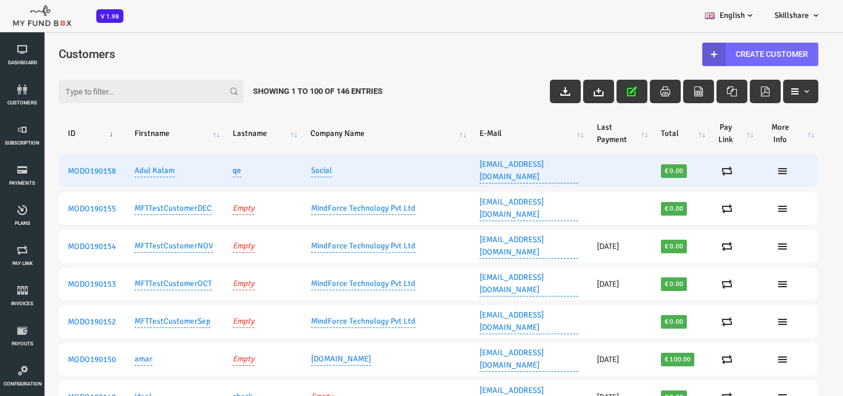
click at [202, 164] on link "qe" at bounding box center [203, 170] width 9 height 13
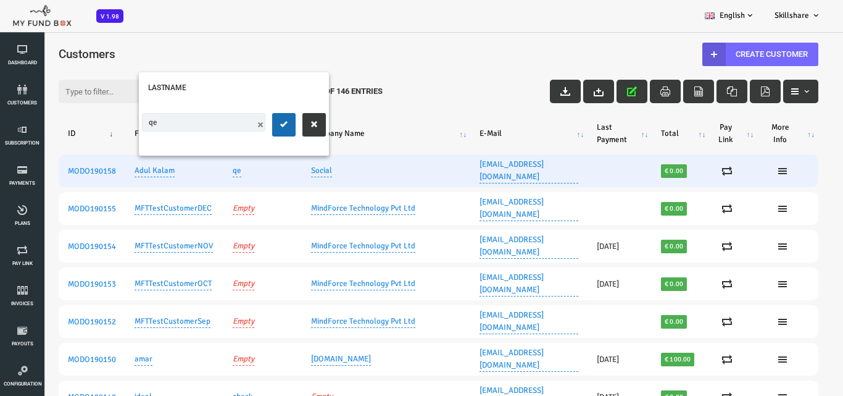
type input "q"
type input "apj"
click at [238, 113] on button "submit" at bounding box center [249, 124] width 23 height 23
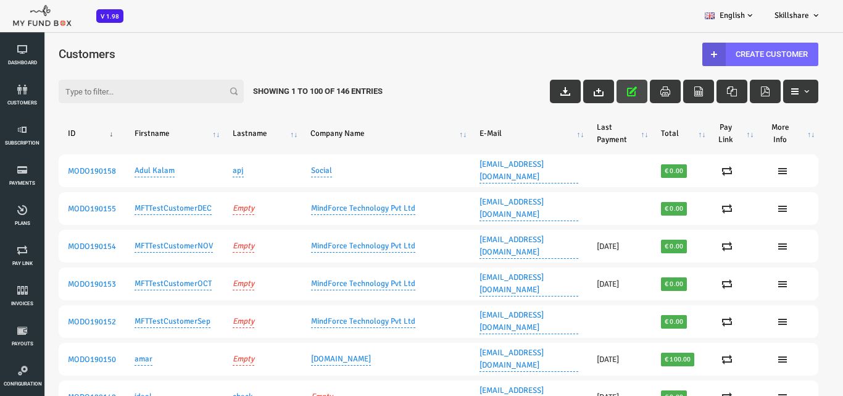
click at [593, 89] on icon "button" at bounding box center [598, 91] width 10 height 10
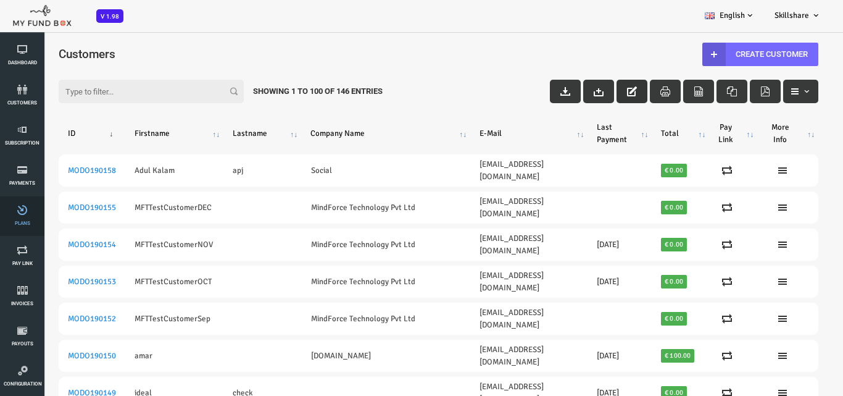
click at [17, 214] on icon at bounding box center [22, 210] width 37 height 10
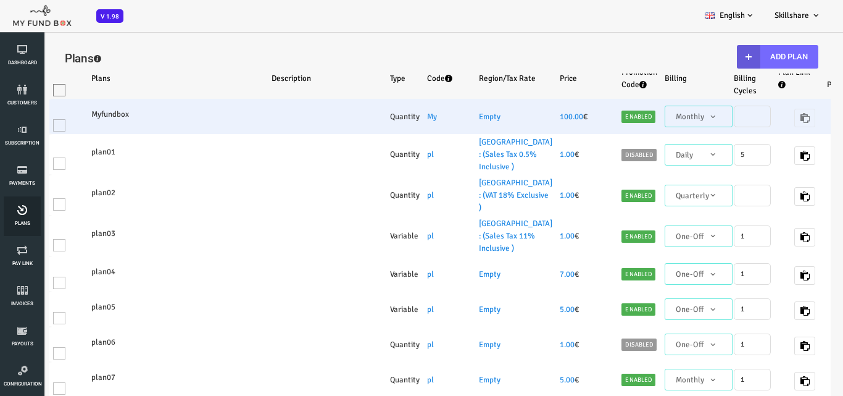
select select "100"
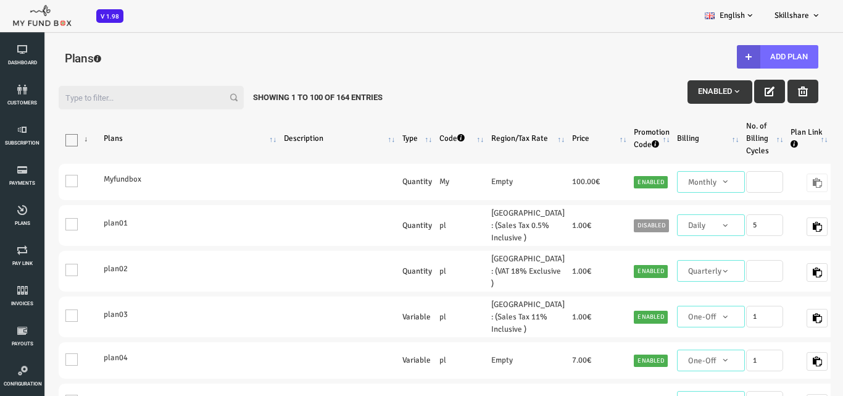
click at [732, 88] on icon "button" at bounding box center [736, 91] width 10 height 10
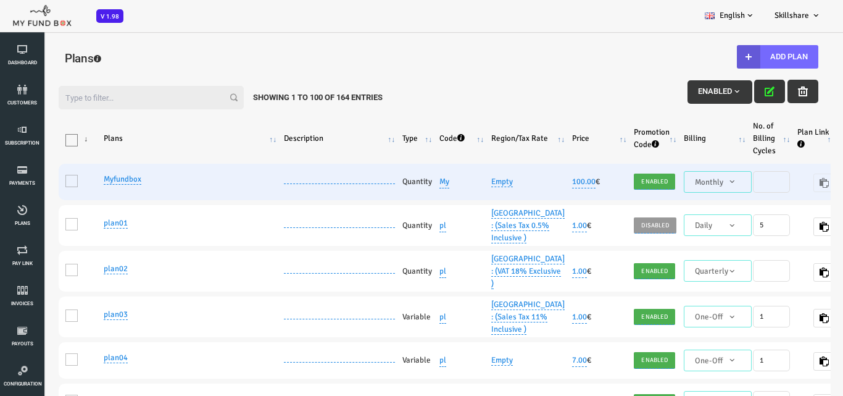
click at [313, 174] on td at bounding box center [305, 182] width 119 height 36
click at [468, 180] on link "Empty" at bounding box center [468, 182] width 22 height 10
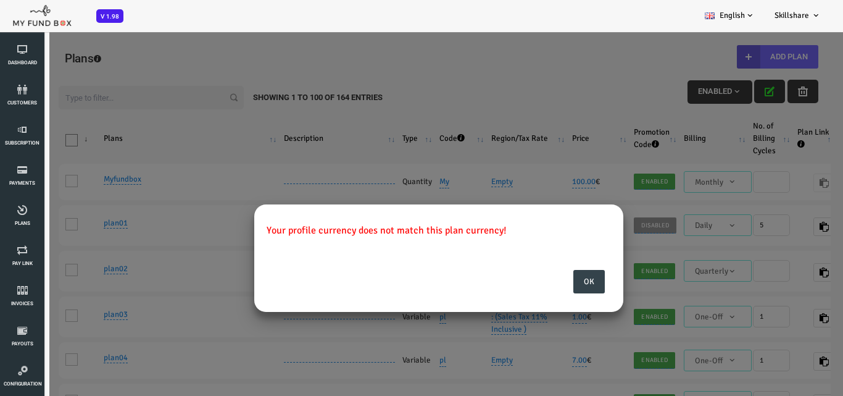
click at [562, 282] on button "Ok" at bounding box center [555, 281] width 31 height 23
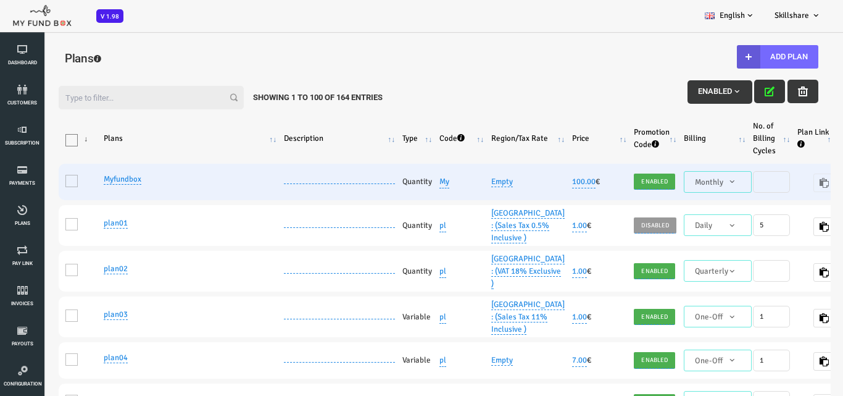
click at [271, 169] on td at bounding box center [305, 182] width 119 height 36
click at [283, 176] on td at bounding box center [305, 182] width 119 height 36
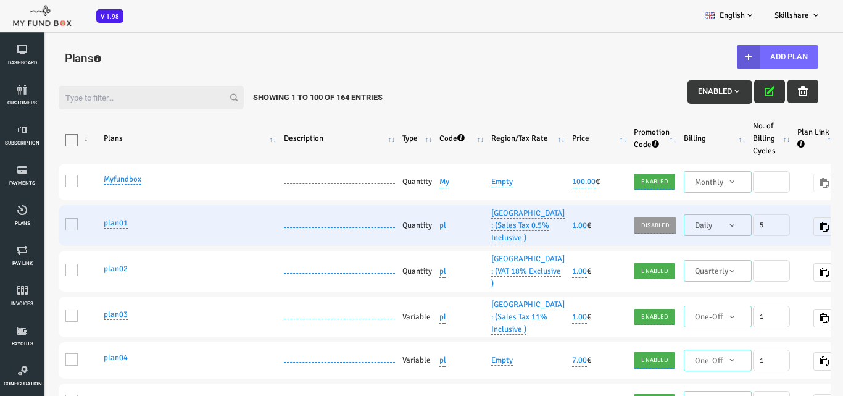
click at [333, 233] on td at bounding box center [305, 225] width 119 height 41
click at [280, 240] on td at bounding box center [305, 225] width 119 height 41
click at [38, 236] on td "One" at bounding box center [45, 225] width 41 height 41
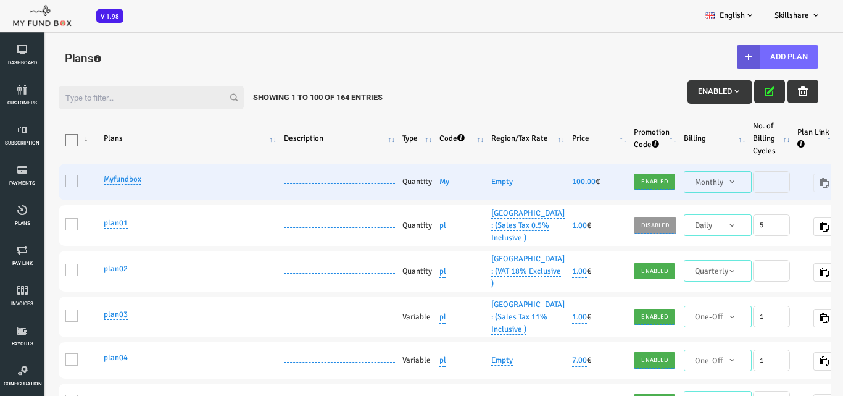
drag, startPoint x: 30, startPoint y: 170, endPoint x: 74, endPoint y: 181, distance: 46.0
click at [62, 177] on td "One" at bounding box center [45, 182] width 41 height 36
click at [302, 175] on td at bounding box center [305, 182] width 119 height 36
click at [307, 174] on td at bounding box center [305, 182] width 119 height 36
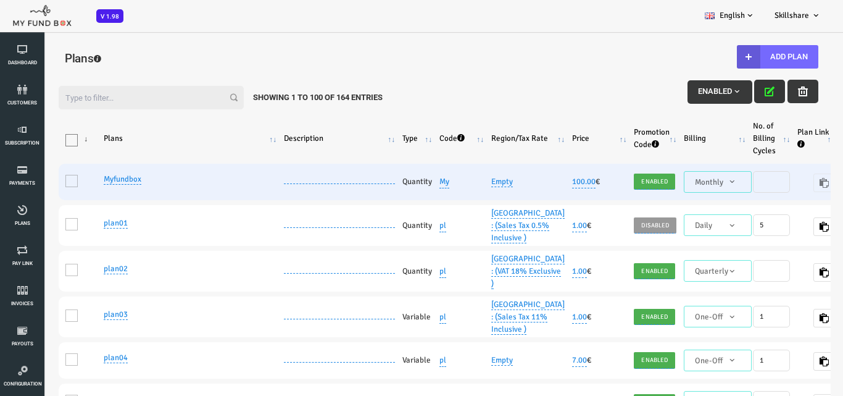
click at [307, 174] on td at bounding box center [305, 182] width 119 height 36
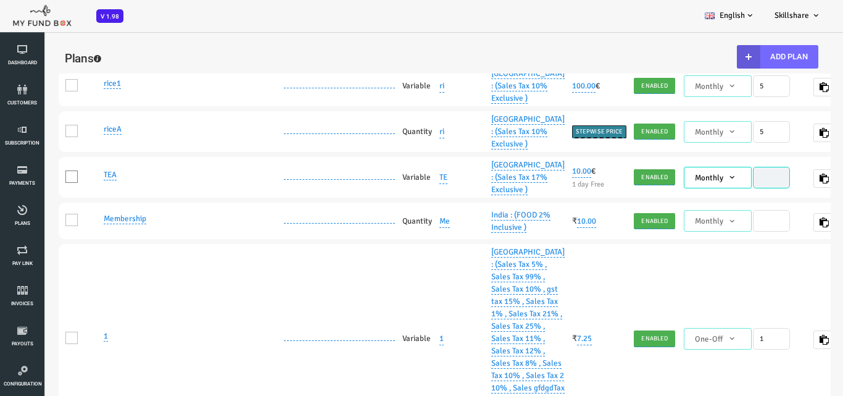
click at [310, 60] on td at bounding box center [305, 40] width 119 height 41
click at [319, 60] on td at bounding box center [305, 40] width 119 height 41
drag, startPoint x: 37, startPoint y: 192, endPoint x: 107, endPoint y: 192, distance: 69.8
click at [36, 46] on span at bounding box center [37, 39] width 12 height 12
click at [53, 42] on input "One" at bounding box center [53, 42] width 0 height 0
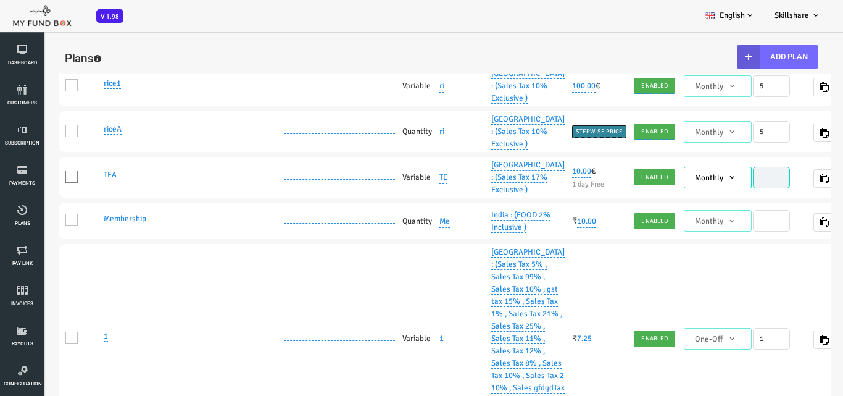
click at [40, 49] on label "One" at bounding box center [45, 36] width 28 height 25
click at [53, 42] on input "One" at bounding box center [53, 42] width 0 height 0
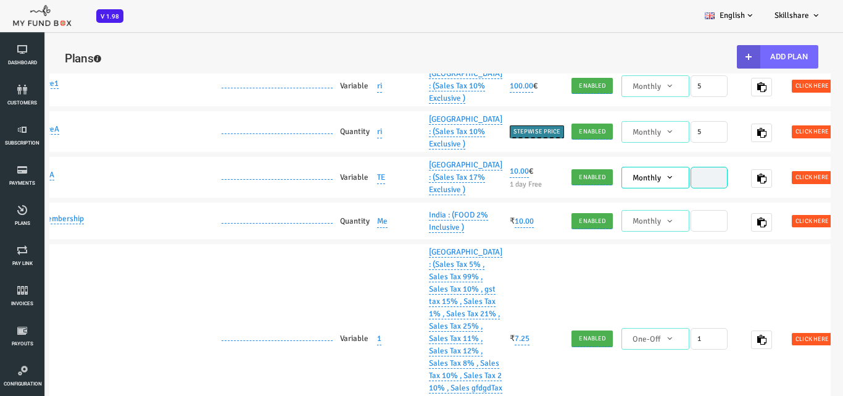
scroll to position [0, 1]
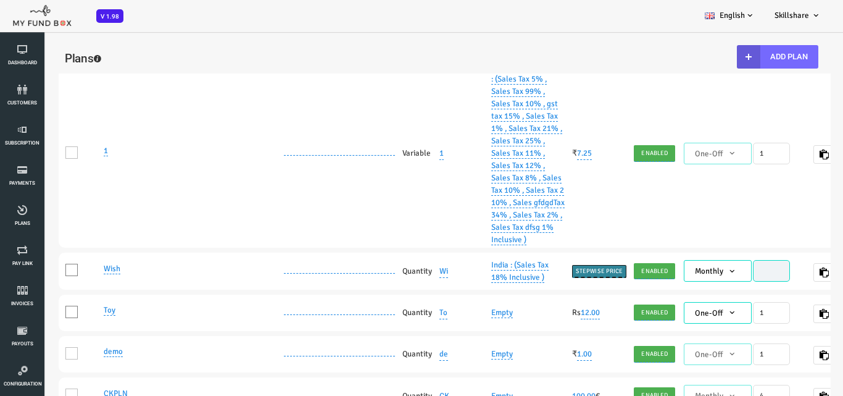
drag, startPoint x: 314, startPoint y: 180, endPoint x: 307, endPoint y: 183, distance: 7.7
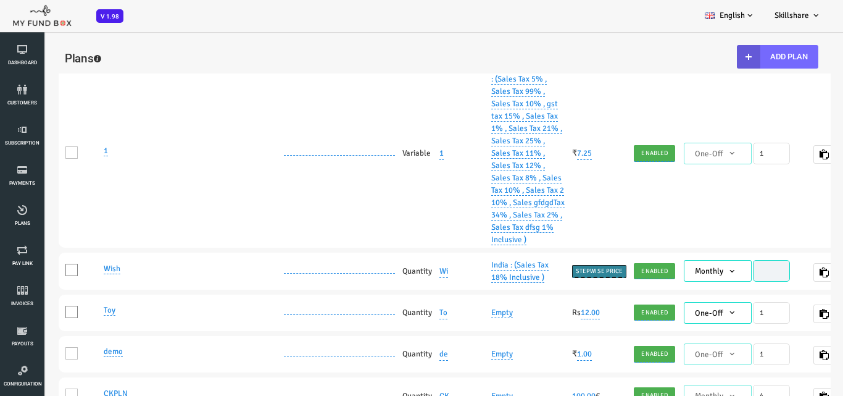
drag, startPoint x: 396, startPoint y: 199, endPoint x: 465, endPoint y: 195, distance: 69.2
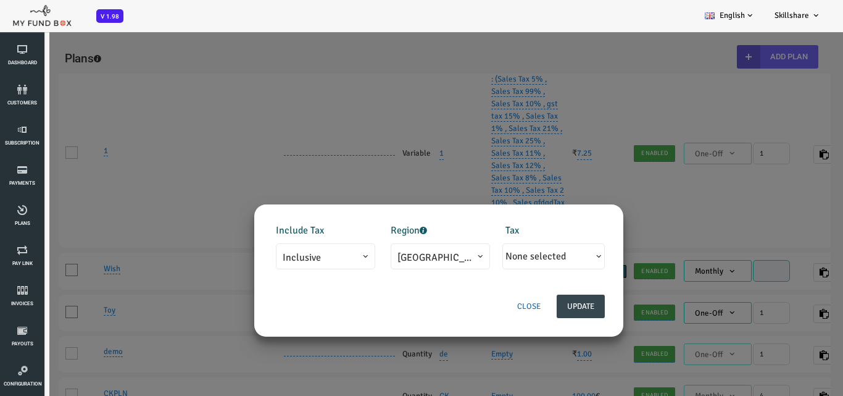
click at [490, 311] on button "Close" at bounding box center [495, 305] width 44 height 23
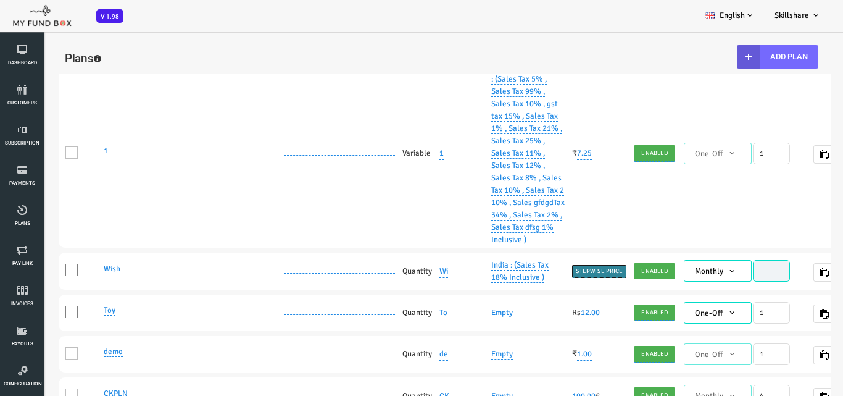
click at [0, 31] on textarea at bounding box center [0, 31] width 0 height 0
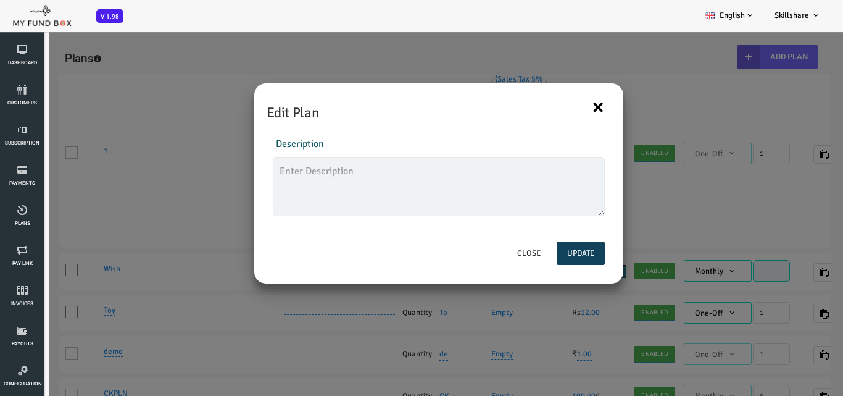
click at [564, 109] on button "×" at bounding box center [564, 107] width 14 height 26
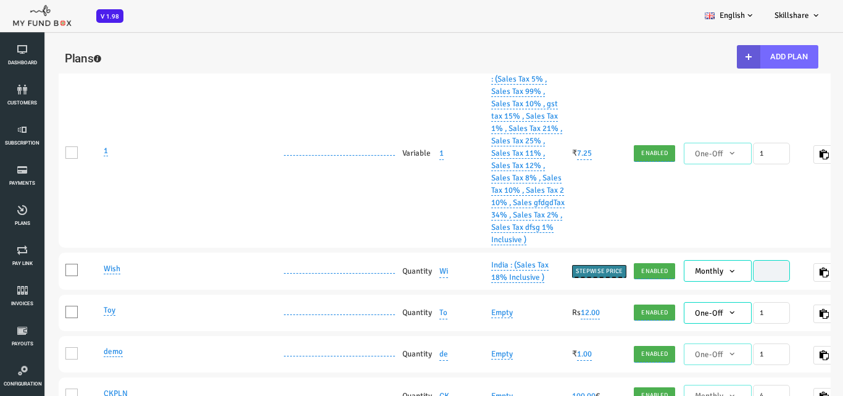
drag, startPoint x: 289, startPoint y: 180, endPoint x: 291, endPoint y: 170, distance: 10.2
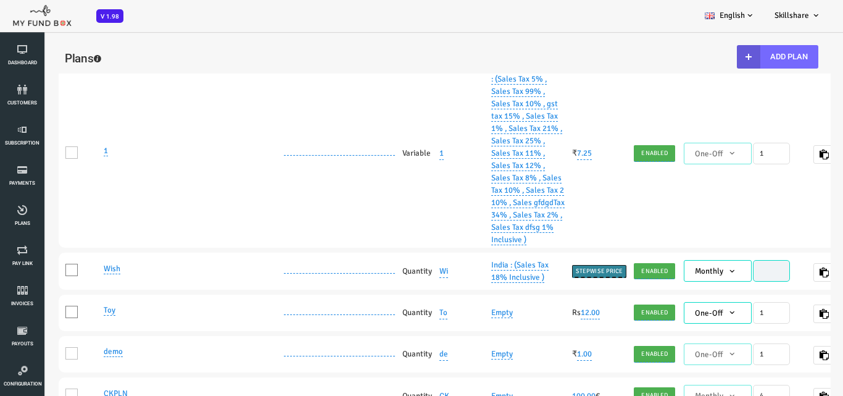
click at [317, 54] on td at bounding box center [305, 35] width 119 height 36
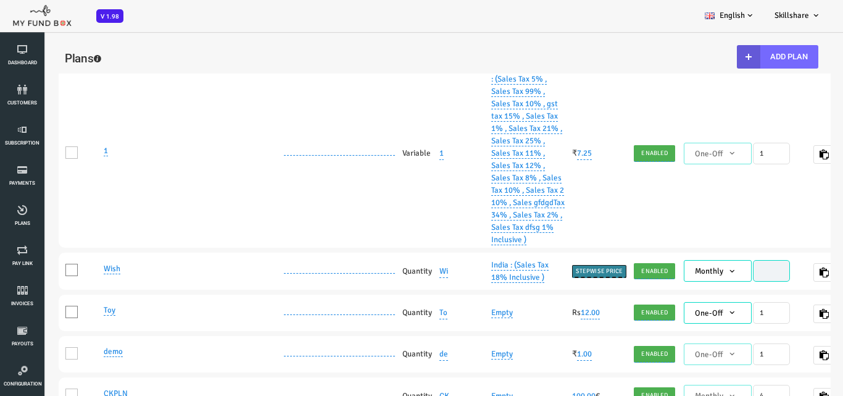
click at [34, 262] on link "Pay Link" at bounding box center [22, 256] width 37 height 40
click at [15, 218] on link "Plans" at bounding box center [22, 216] width 37 height 40
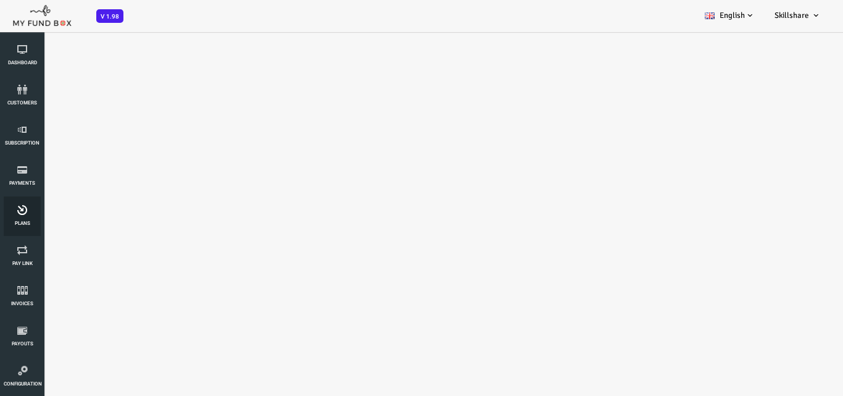
scroll to position [0, 0]
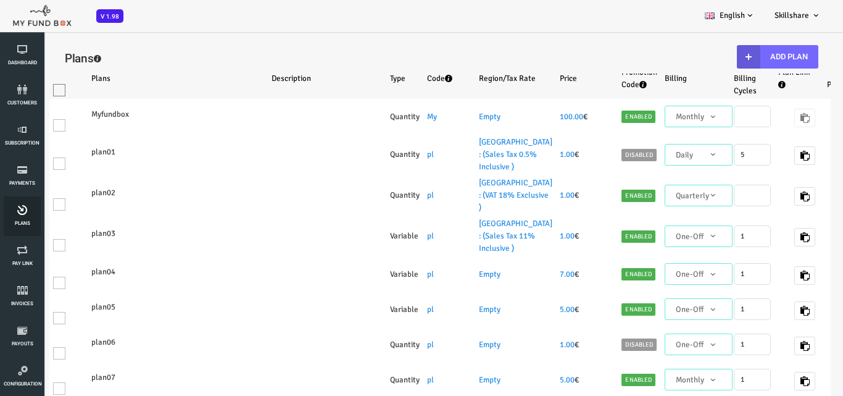
select select "100"
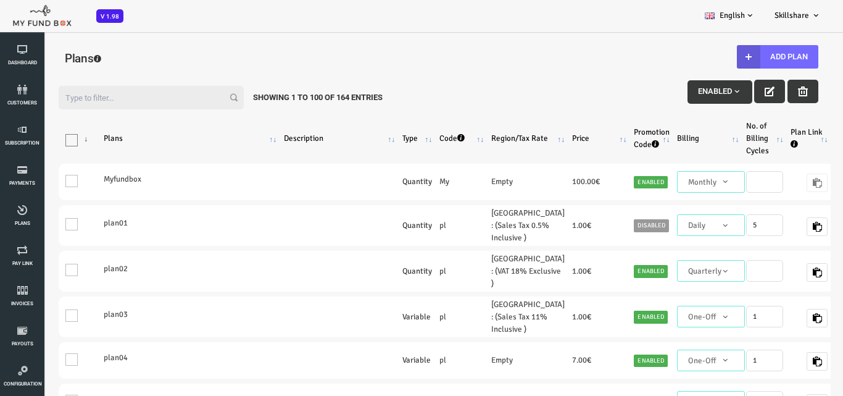
click at [734, 73] on div "Filter: Enabled Showing 1 to 100 of 164 Entries Products Plans Description Type…" at bounding box center [404, 244] width 809 height 361
click at [733, 91] on icon "button" at bounding box center [736, 91] width 10 height 10
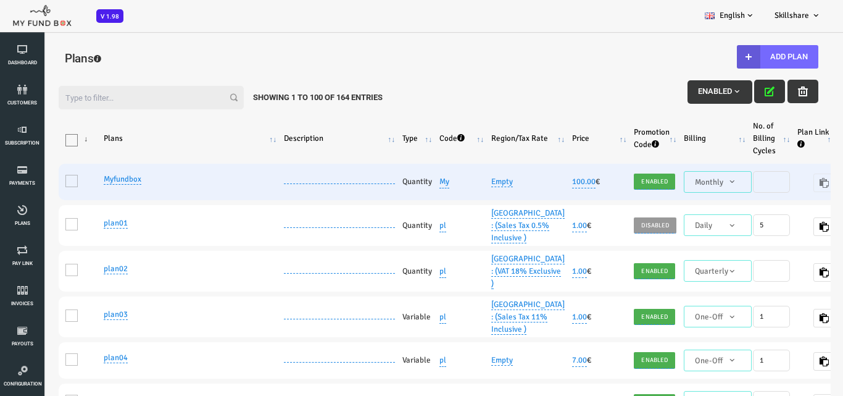
click at [268, 169] on td at bounding box center [305, 182] width 119 height 36
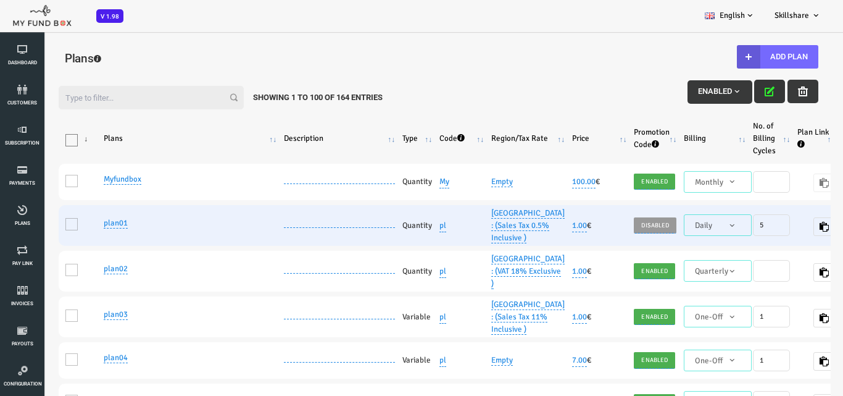
click at [272, 238] on td at bounding box center [305, 225] width 119 height 41
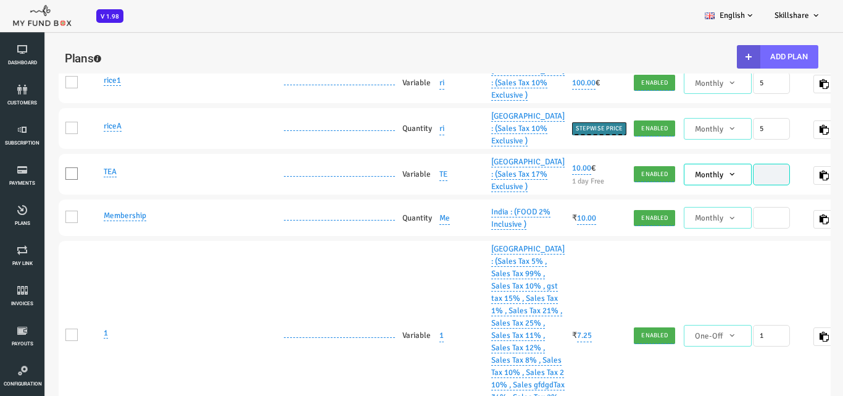
scroll to position [1173, 0]
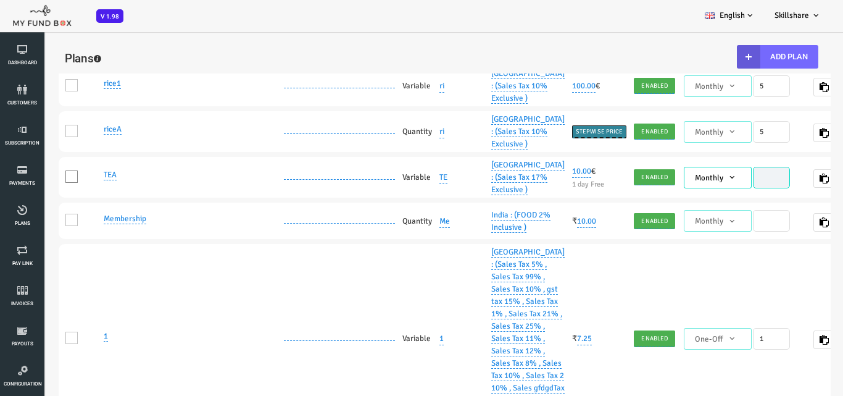
click at [322, 60] on td at bounding box center [305, 40] width 119 height 41
click at [313, 60] on td at bounding box center [305, 40] width 119 height 41
click at [281, 60] on td at bounding box center [305, 40] width 119 height 41
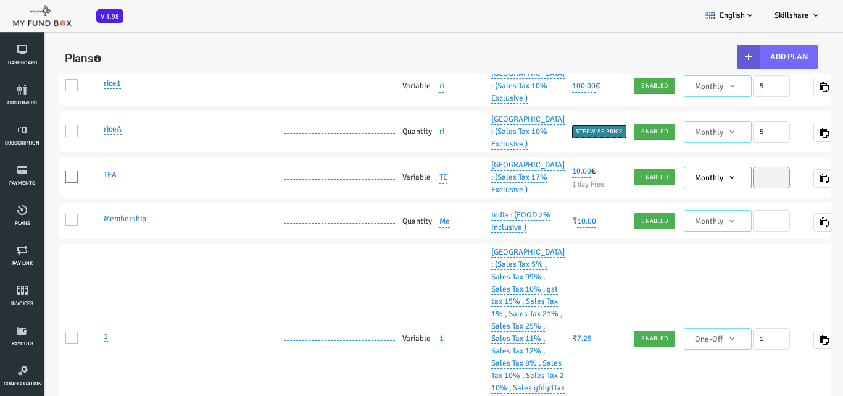
click at [280, 60] on td at bounding box center [305, 40] width 119 height 41
click at [278, 60] on td at bounding box center [305, 40] width 119 height 41
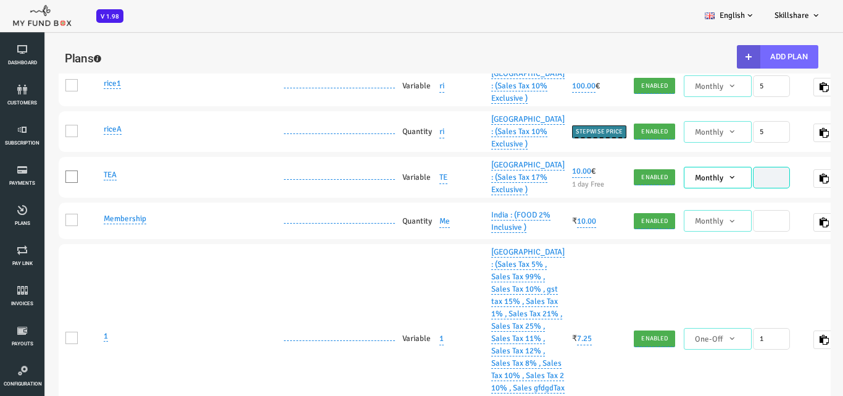
click at [278, 60] on td at bounding box center [305, 40] width 119 height 41
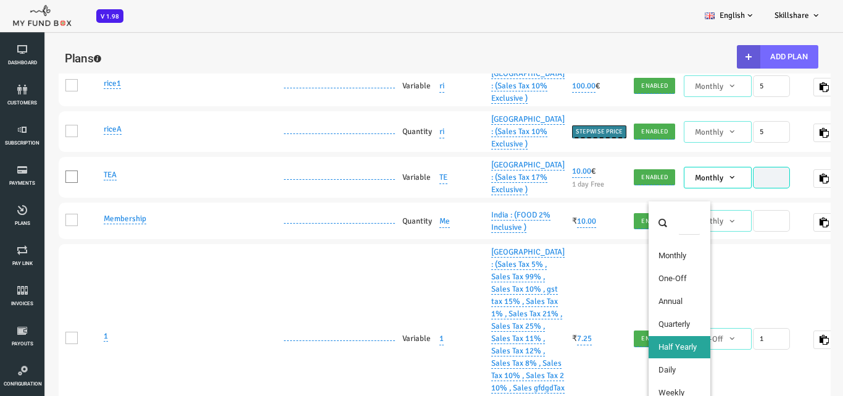
click at [655, 47] on span at bounding box center [655, 47] width 0 height 0
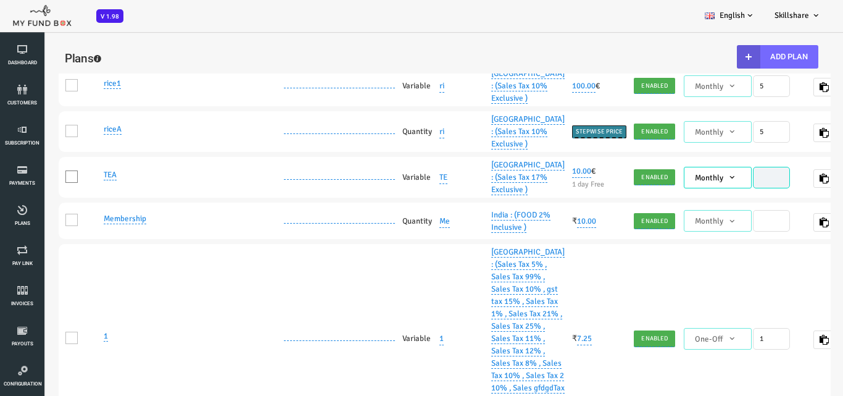
click at [655, 47] on span at bounding box center [655, 47] width 0 height 0
click at [655, 47] on span "Half Yearly" at bounding box center [684, 41] width 58 height 12
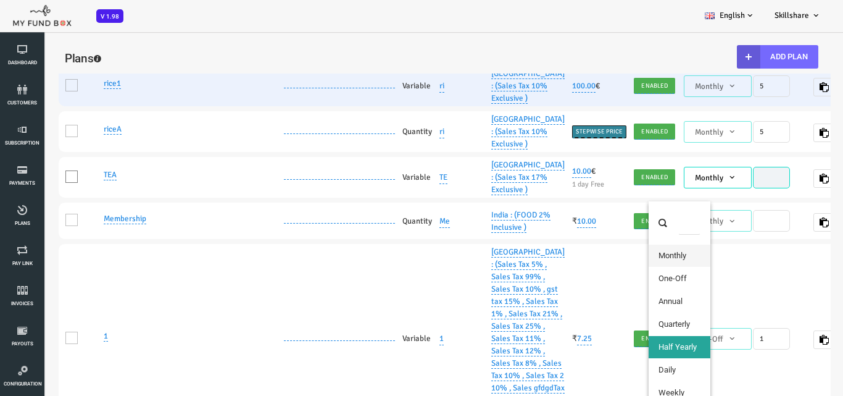
click at [655, 93] on span "Monthly" at bounding box center [684, 86] width 58 height 12
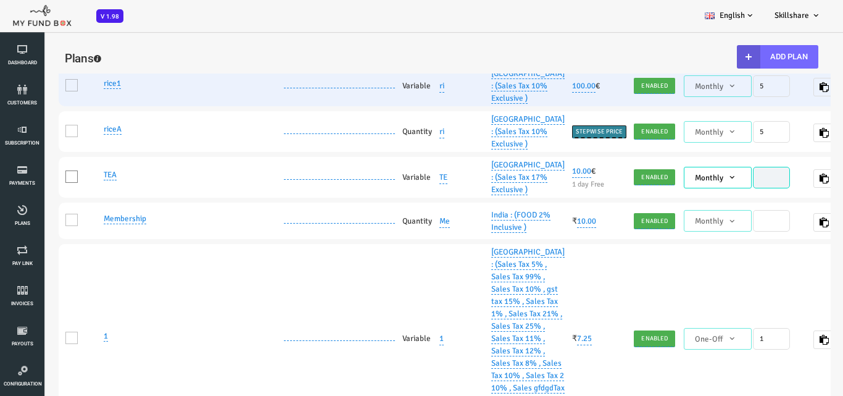
select select "3"
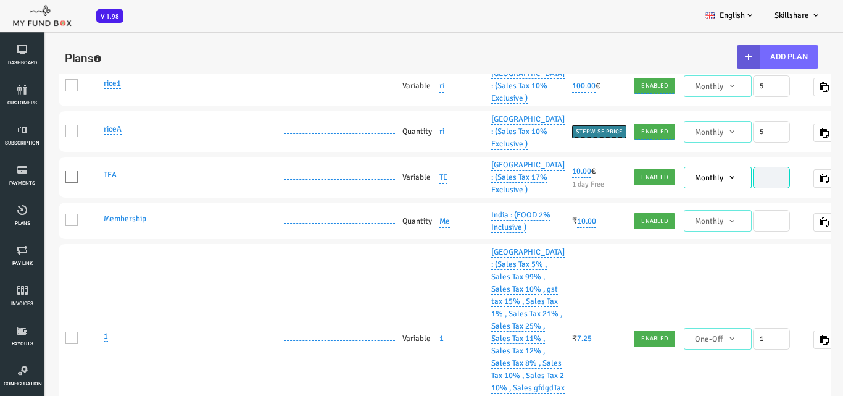
click at [233, 60] on td "rice" at bounding box center [156, 40] width 180 height 41
click at [285, 60] on td at bounding box center [305, 40] width 119 height 41
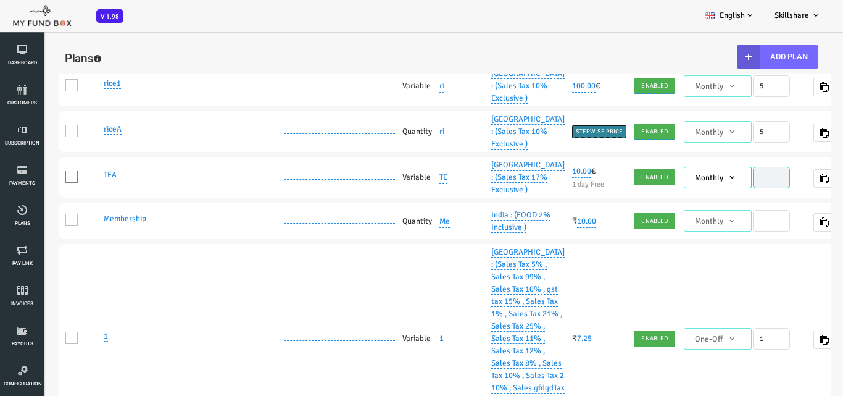
click at [285, 60] on td at bounding box center [305, 40] width 119 height 41
drag, startPoint x: 36, startPoint y: 191, endPoint x: 35, endPoint y: 185, distance: 6.4
click at [36, 46] on span at bounding box center [37, 39] width 12 height 12
click at [53, 42] on input "One" at bounding box center [53, 42] width 0 height 0
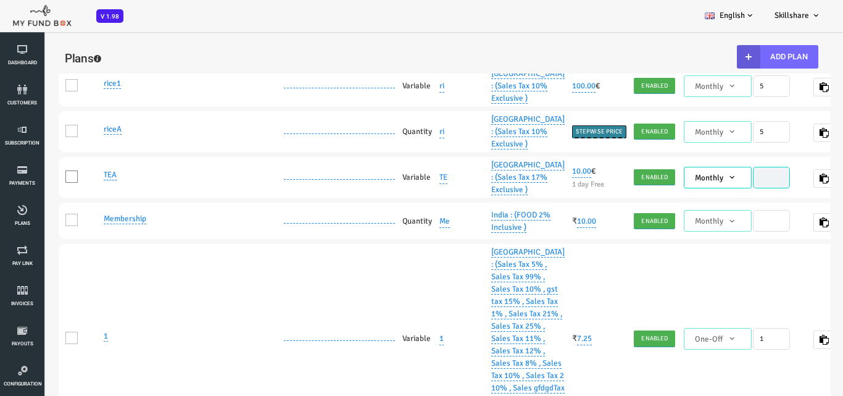
click at [291, 60] on td at bounding box center [305, 40] width 119 height 41
drag, startPoint x: 291, startPoint y: 177, endPoint x: 291, endPoint y: 185, distance: 8.0
click at [291, 60] on td at bounding box center [305, 40] width 119 height 41
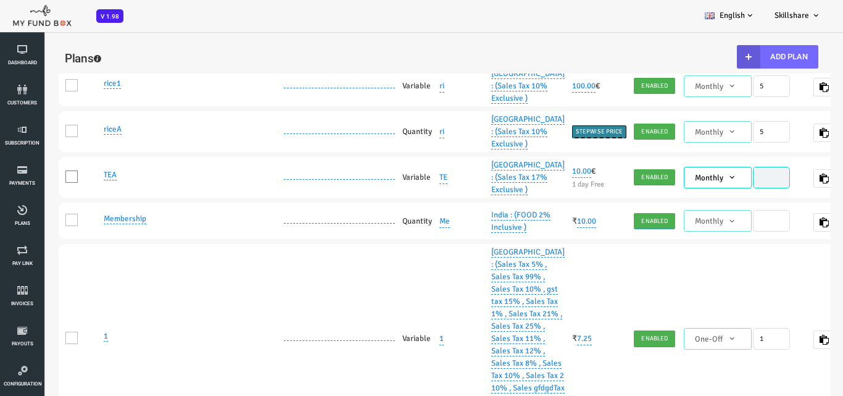
click at [291, 60] on td at bounding box center [305, 40] width 119 height 41
click at [35, 46] on span at bounding box center [37, 39] width 12 height 12
click at [53, 42] on input "One" at bounding box center [53, 42] width 0 height 0
click at [290, 60] on td at bounding box center [305, 40] width 119 height 41
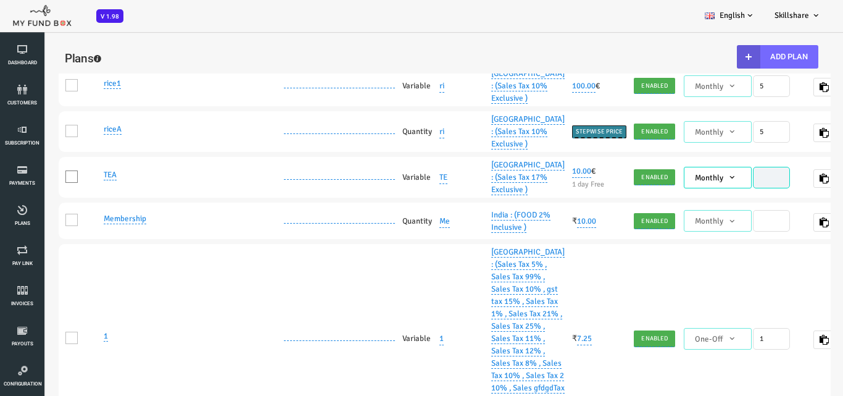
click at [290, 60] on td at bounding box center [305, 40] width 119 height 41
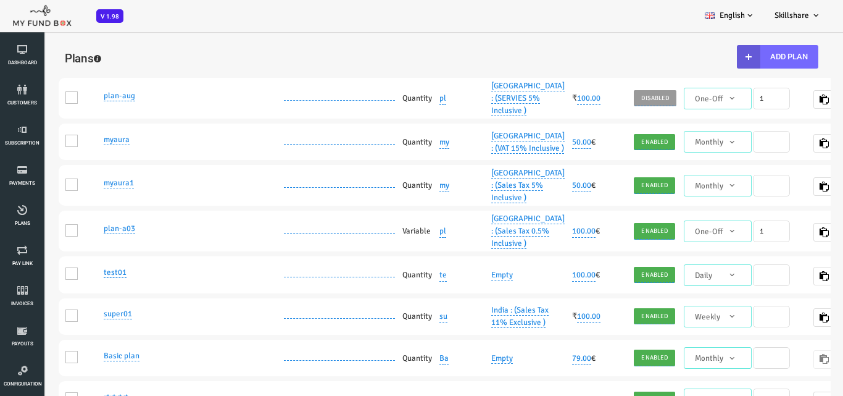
scroll to position [1975, 0]
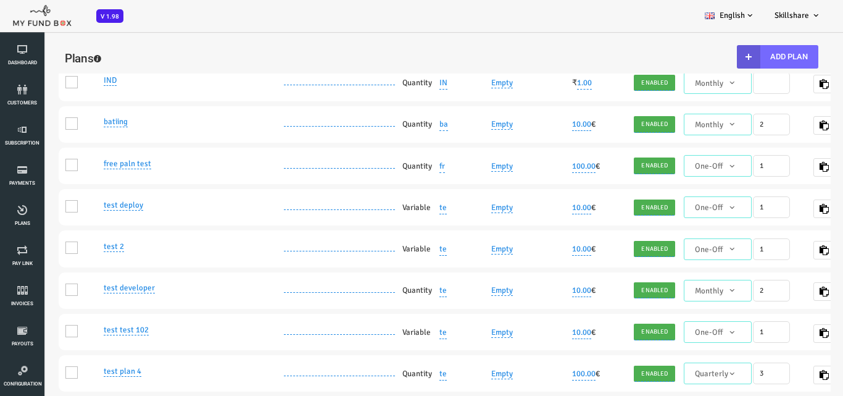
scroll to position [3272, 0]
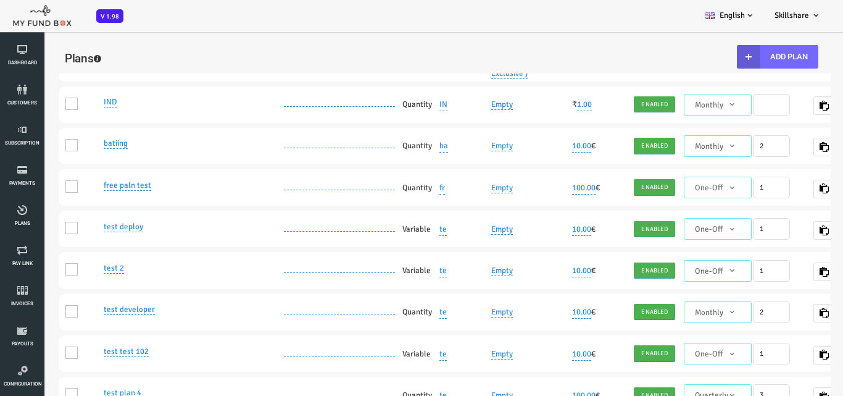
drag, startPoint x: 341, startPoint y: 173, endPoint x: 344, endPoint y: 178, distance: 6.7
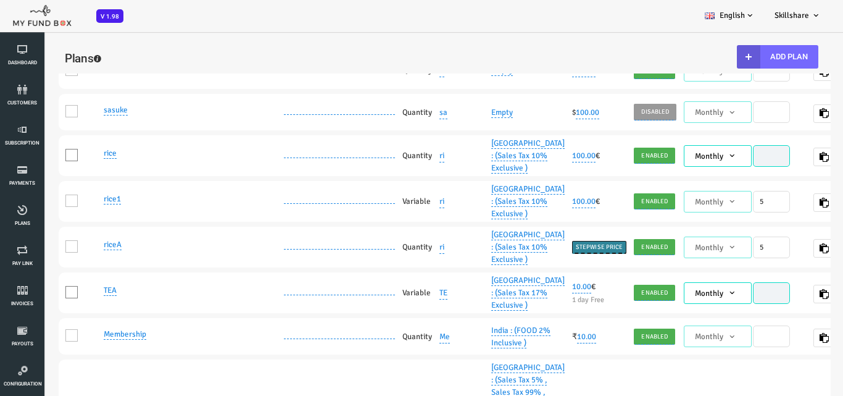
scroll to position [1049, 0]
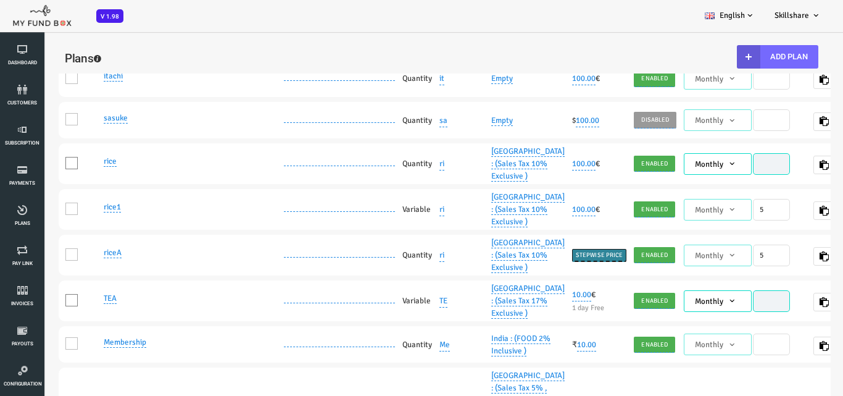
click at [303, 56] on td at bounding box center [305, 37] width 119 height 36
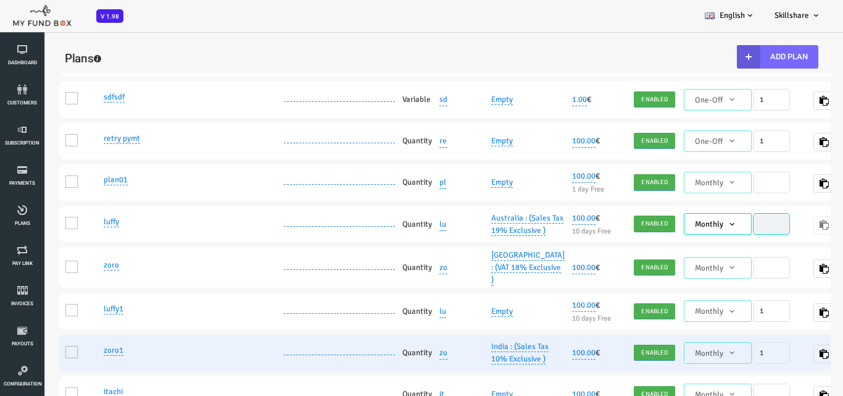
scroll to position [425, 0]
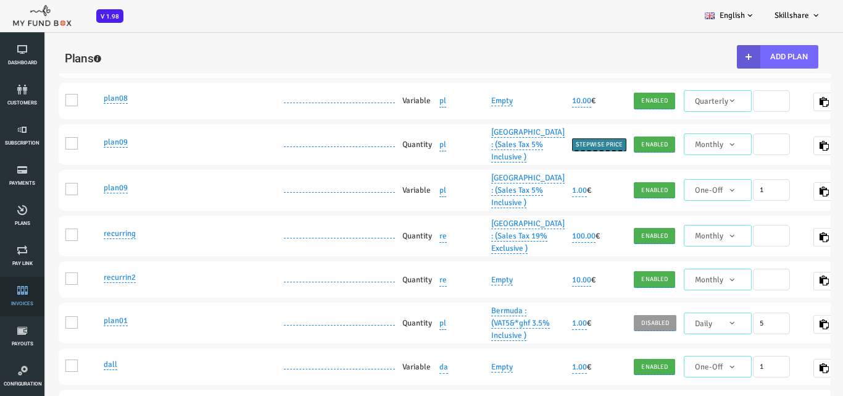
click at [0, 0] on span "Invoices" at bounding box center [0, 0] width 0 height 0
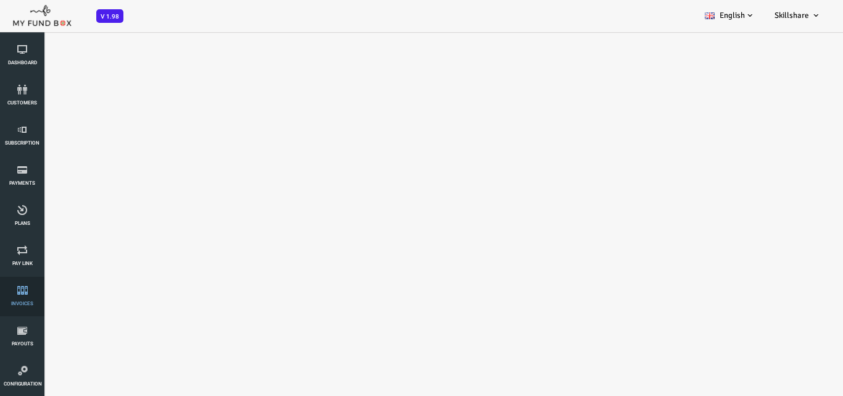
scroll to position [0, 0]
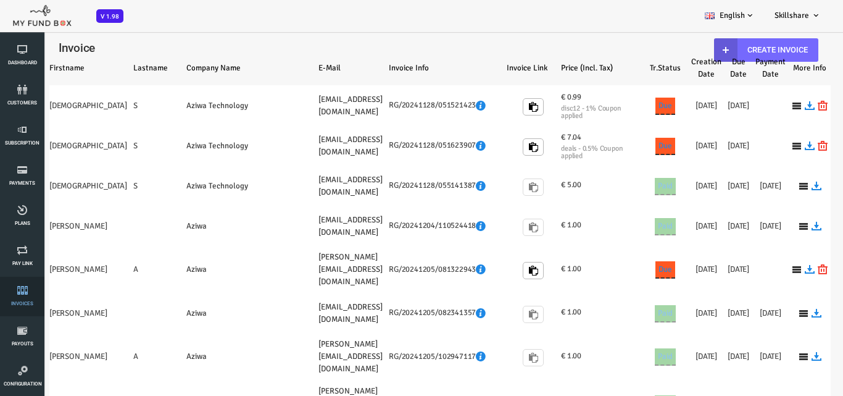
select select "100"
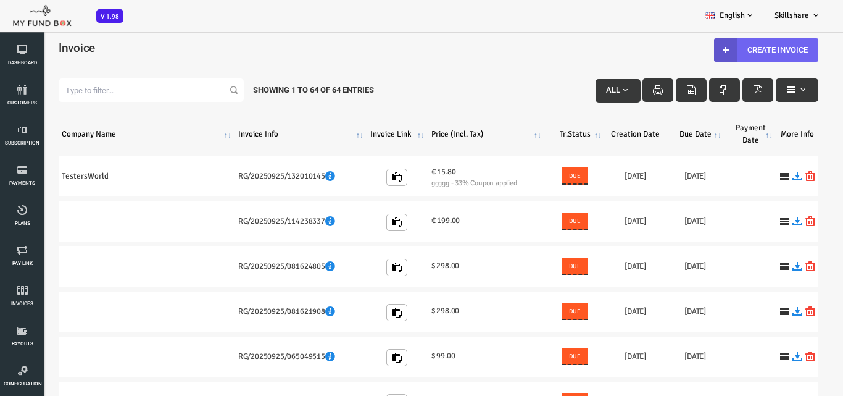
click at [737, 43] on link "Create Invoice" at bounding box center [732, 49] width 104 height 23
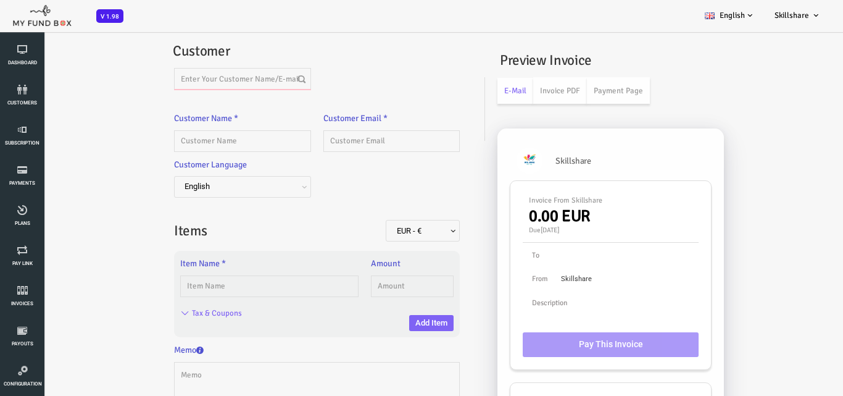
click at [231, 73] on input "text" at bounding box center [208, 79] width 136 height 22
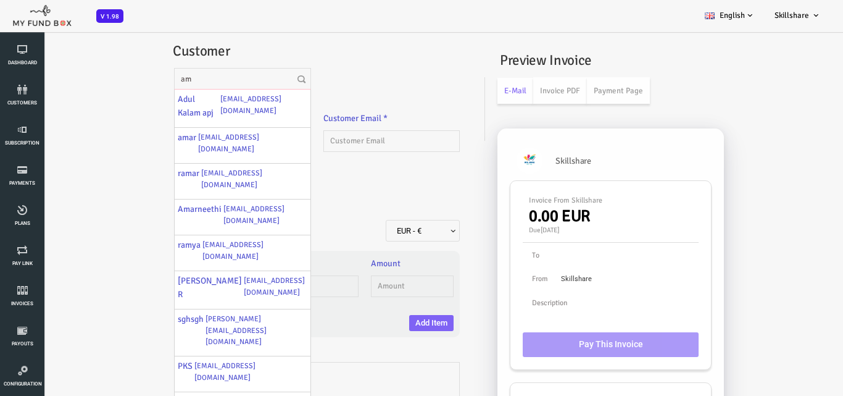
type input "a"
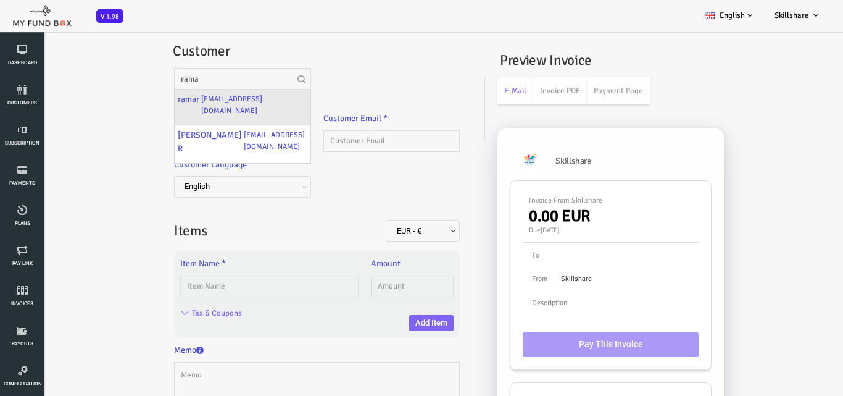
click at [232, 100] on div "ramar [EMAIL_ADDRESS][DOMAIN_NAME]" at bounding box center [208, 108] width 135 height 36
type input "ramar"
type input "[EMAIL_ADDRESS][DOMAIN_NAME]"
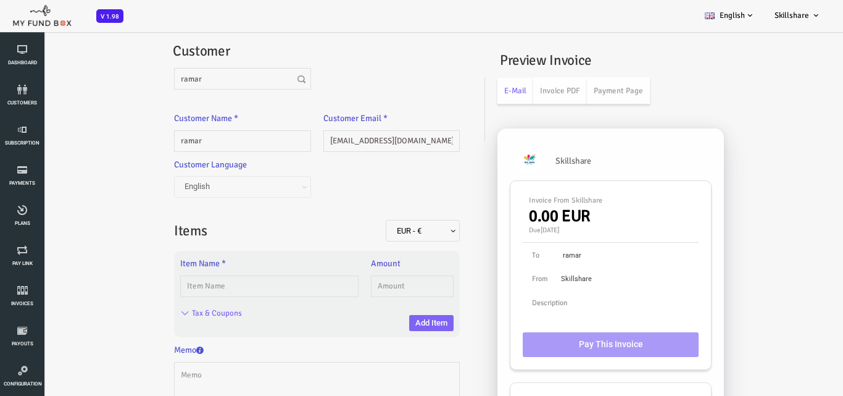
scroll to position [62, 0]
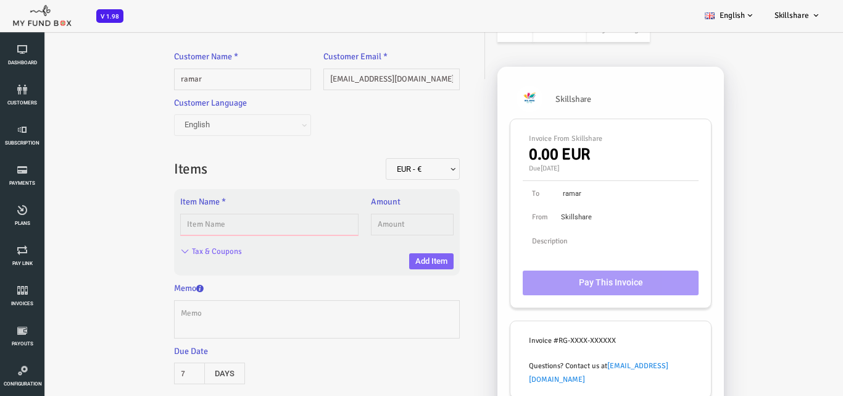
click at [301, 231] on input "text" at bounding box center [235, 225] width 178 height 22
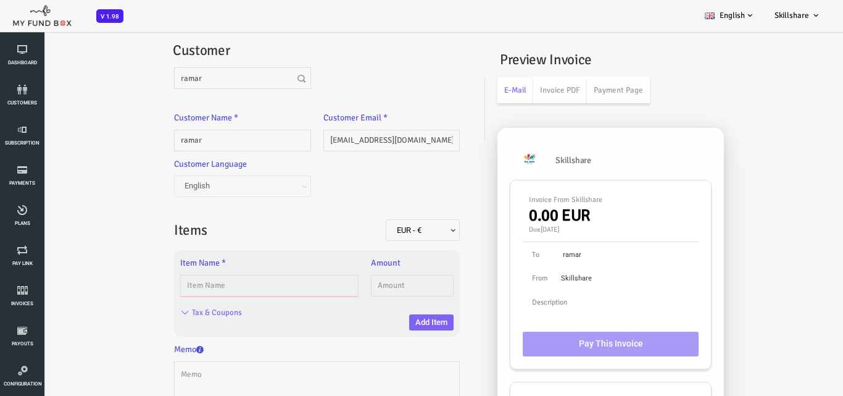
scroll to position [0, 0]
click at [299, 288] on input "text" at bounding box center [235, 286] width 178 height 22
click at [298, 283] on input "text" at bounding box center [235, 286] width 178 height 22
click at [259, 283] on input "text" at bounding box center [235, 286] width 178 height 22
click at [251, 283] on input "text" at bounding box center [235, 286] width 178 height 22
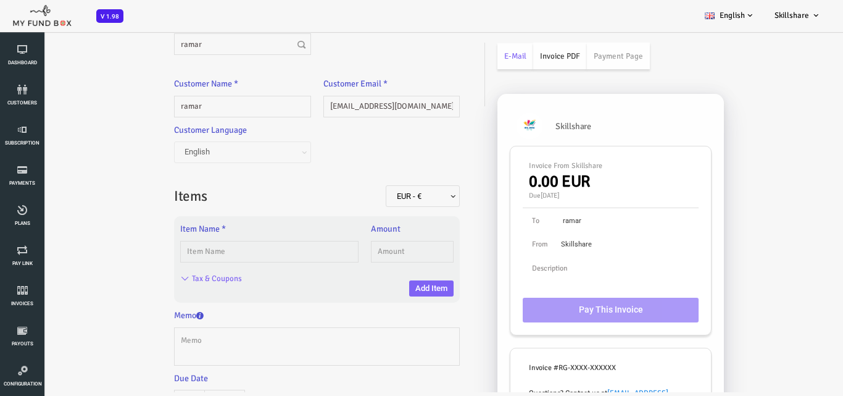
click at [514, 59] on link "Invoice PDF" at bounding box center [526, 56] width 54 height 27
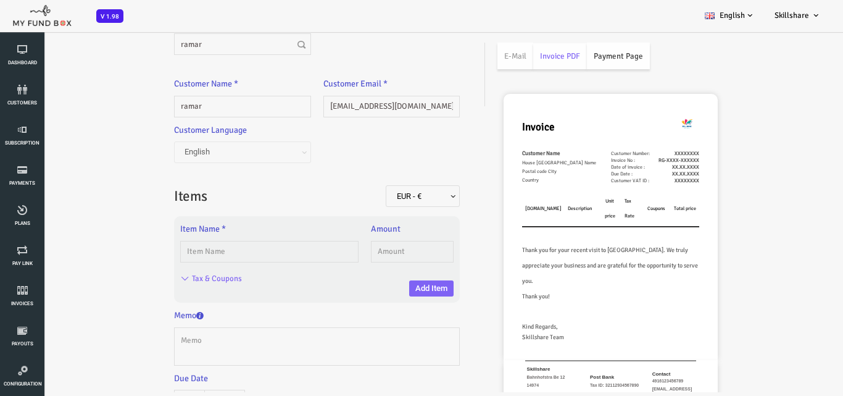
click at [573, 54] on link "Payment Page" at bounding box center [584, 56] width 63 height 27
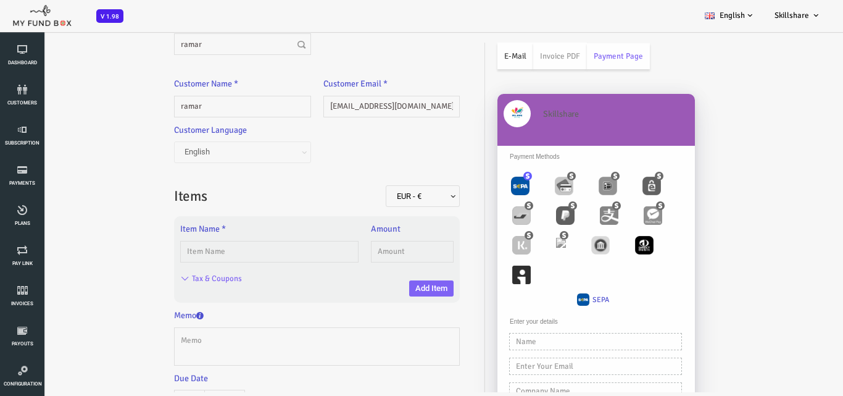
click at [480, 57] on link "E-Mail" at bounding box center [482, 56] width 36 height 27
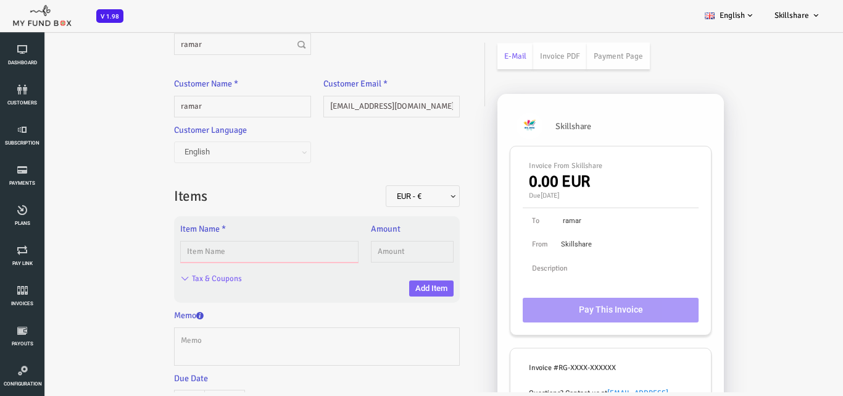
click at [180, 252] on input "text" at bounding box center [235, 252] width 178 height 22
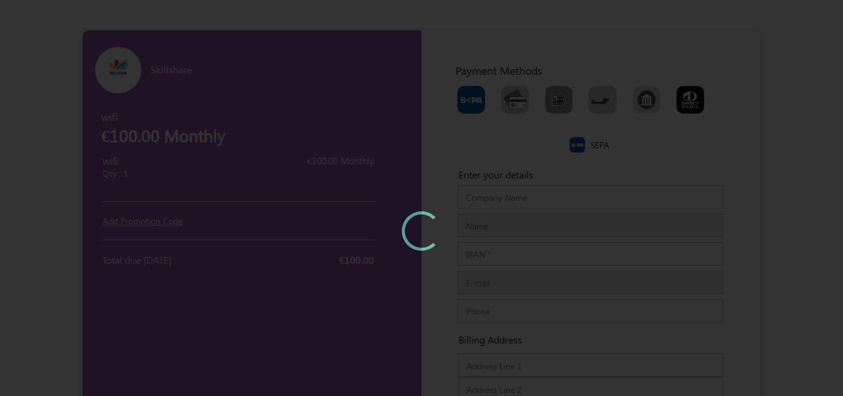
type input "[DOMAIN_NAME]"
type input "amar"
type input "[EMAIL_ADDRESS][DOMAIN_NAME]"
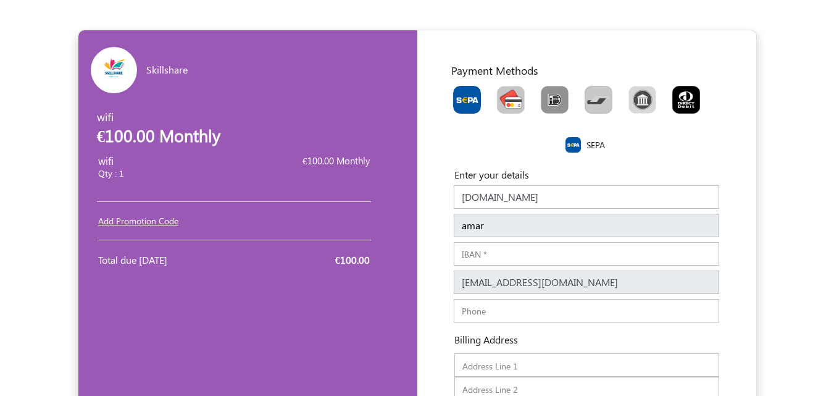
click at [516, 101] on img "Toolbar with button groups" at bounding box center [511, 100] width 28 height 28
click at [505, 94] on input "Toolbar with button groups" at bounding box center [501, 90] width 8 height 8
radio input "true"
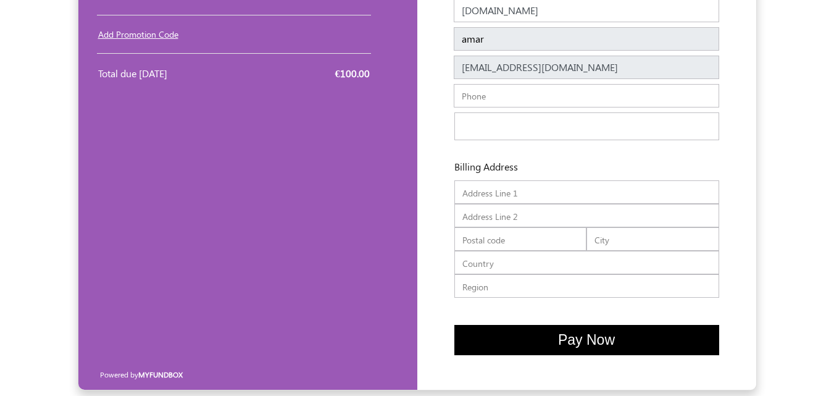
scroll to position [191, 0]
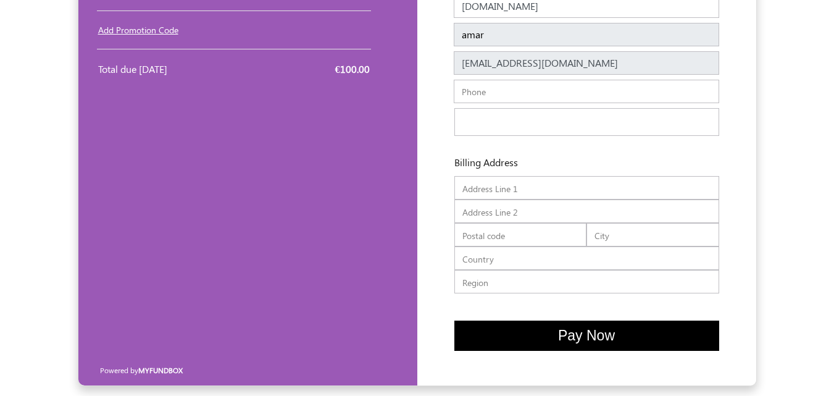
click at [611, 183] on input "text" at bounding box center [586, 187] width 265 height 23
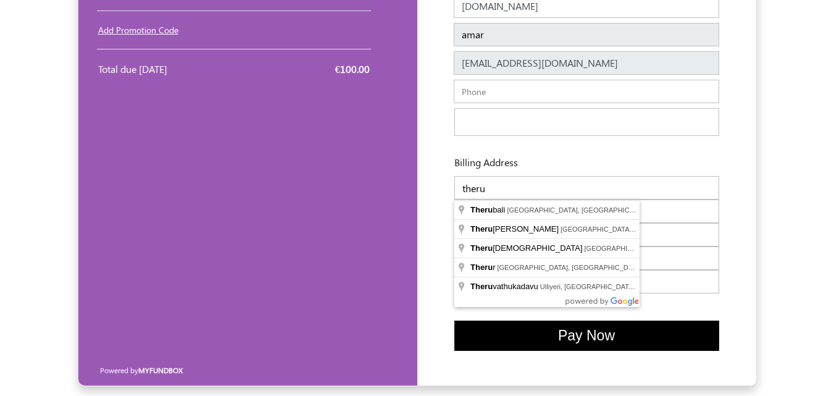
type input "theru"
click at [665, 211] on input "text" at bounding box center [586, 210] width 265 height 23
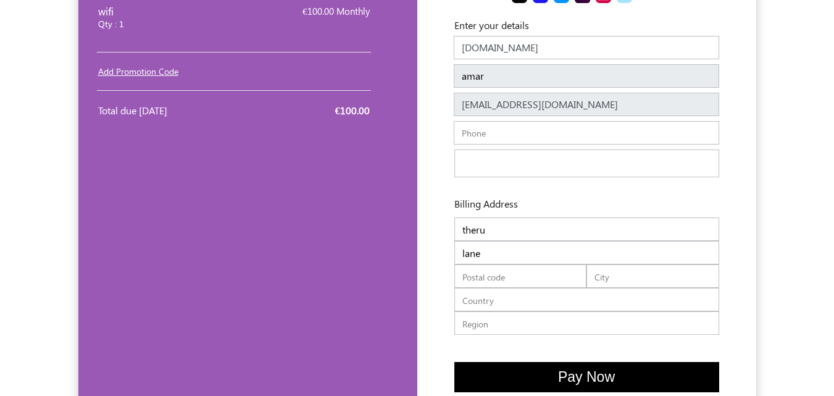
scroll to position [129, 0]
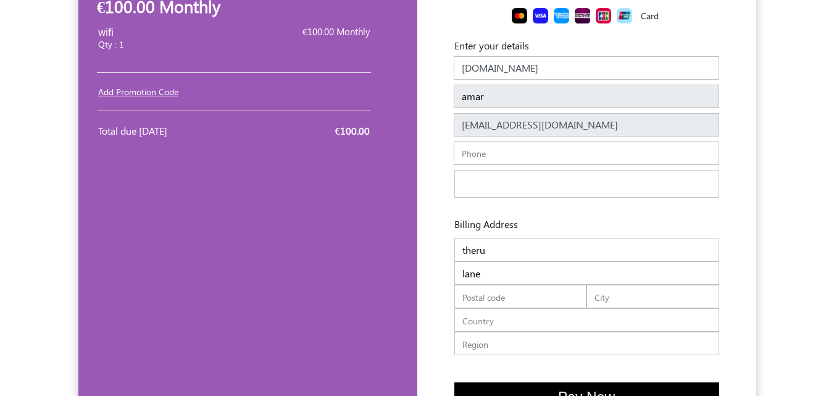
type input "lane"
click at [545, 295] on input "text" at bounding box center [520, 296] width 133 height 23
type input "2345"
click at [641, 302] on input "text" at bounding box center [652, 296] width 133 height 23
click at [528, 278] on input "lane" at bounding box center [586, 272] width 265 height 23
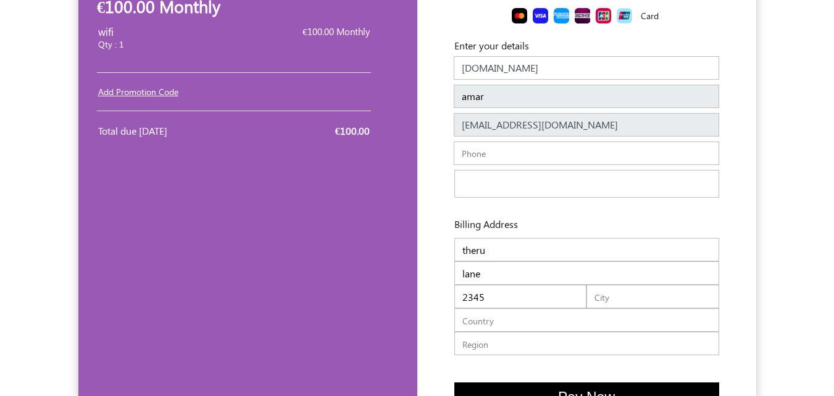
click at [648, 301] on input "text" at bounding box center [652, 296] width 133 height 23
type input "somewhere"
click at [527, 315] on input "text" at bounding box center [586, 319] width 265 height 23
type input "nothing"
click at [536, 336] on input "text" at bounding box center [586, 343] width 265 height 23
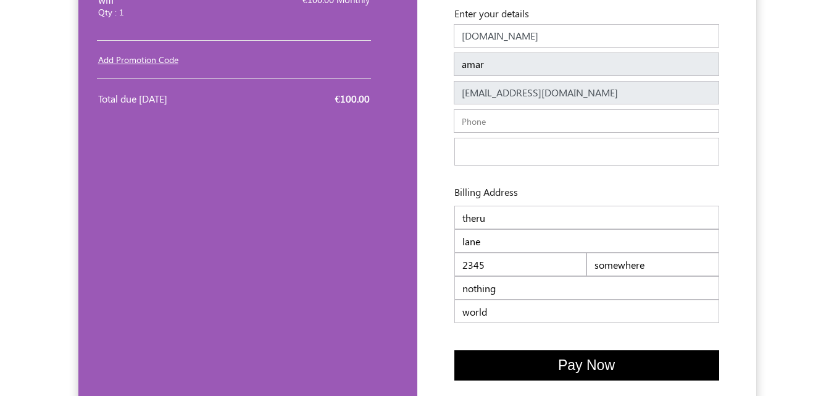
scroll to position [191, 0]
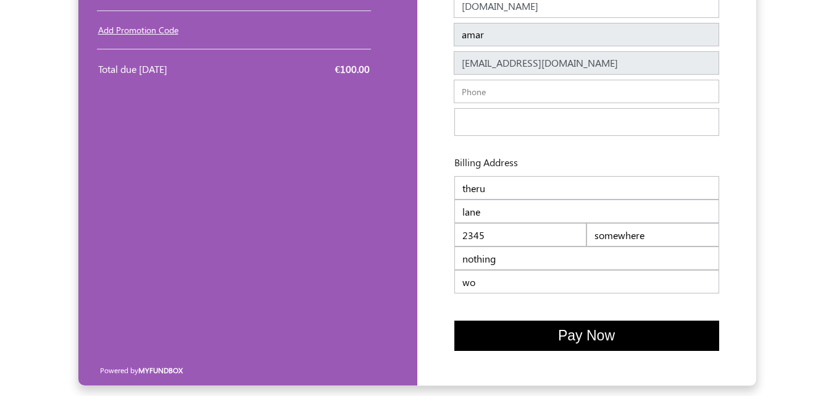
type input "w"
type input "india"
click at [554, 258] on input "nothing" at bounding box center [586, 257] width 265 height 23
type input "n"
type input "india"
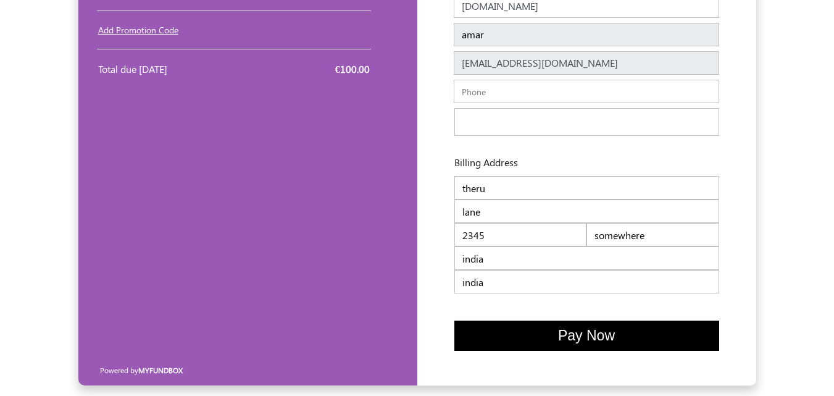
click at [660, 238] on input "somewhere" at bounding box center [652, 234] width 133 height 23
type input "s"
type input "chennai"
click at [554, 233] on input "2345" at bounding box center [520, 234] width 133 height 23
type input "2"
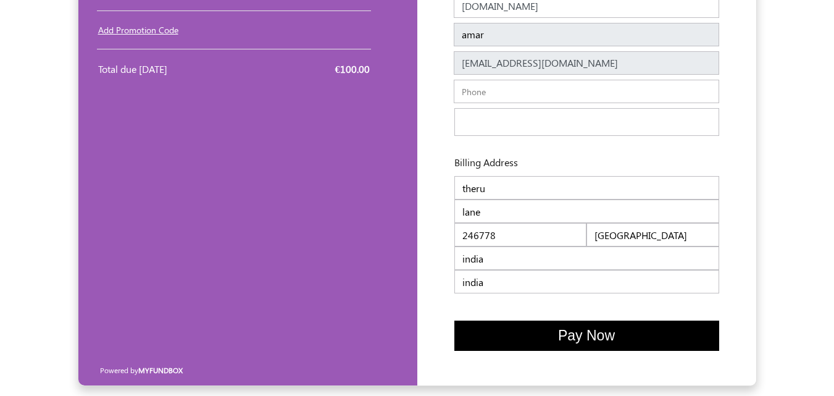
type input "246778"
click at [532, 215] on input "lane" at bounding box center [586, 210] width 265 height 23
type input "l"
type input "1st"
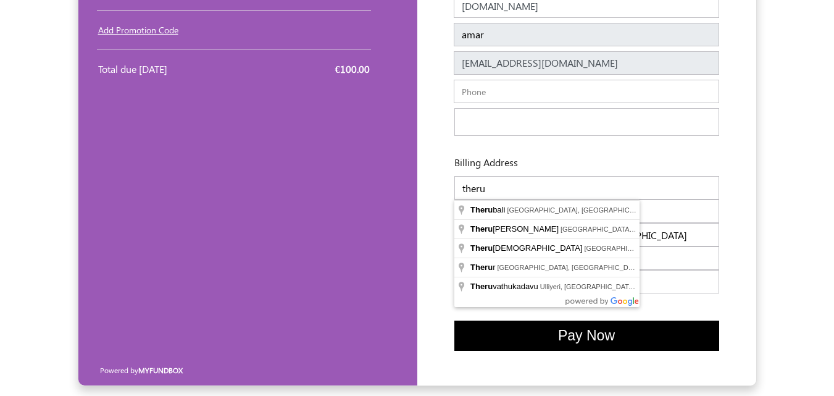
click at [519, 180] on input "theru" at bounding box center [586, 187] width 265 height 23
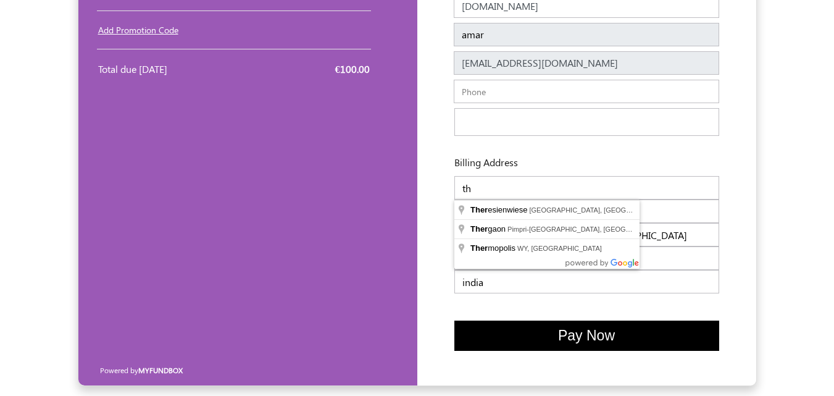
type input "t"
type input "12"
click at [549, 334] on button "Pay Now" at bounding box center [586, 335] width 265 height 30
